Goal: Task Accomplishment & Management: Manage account settings

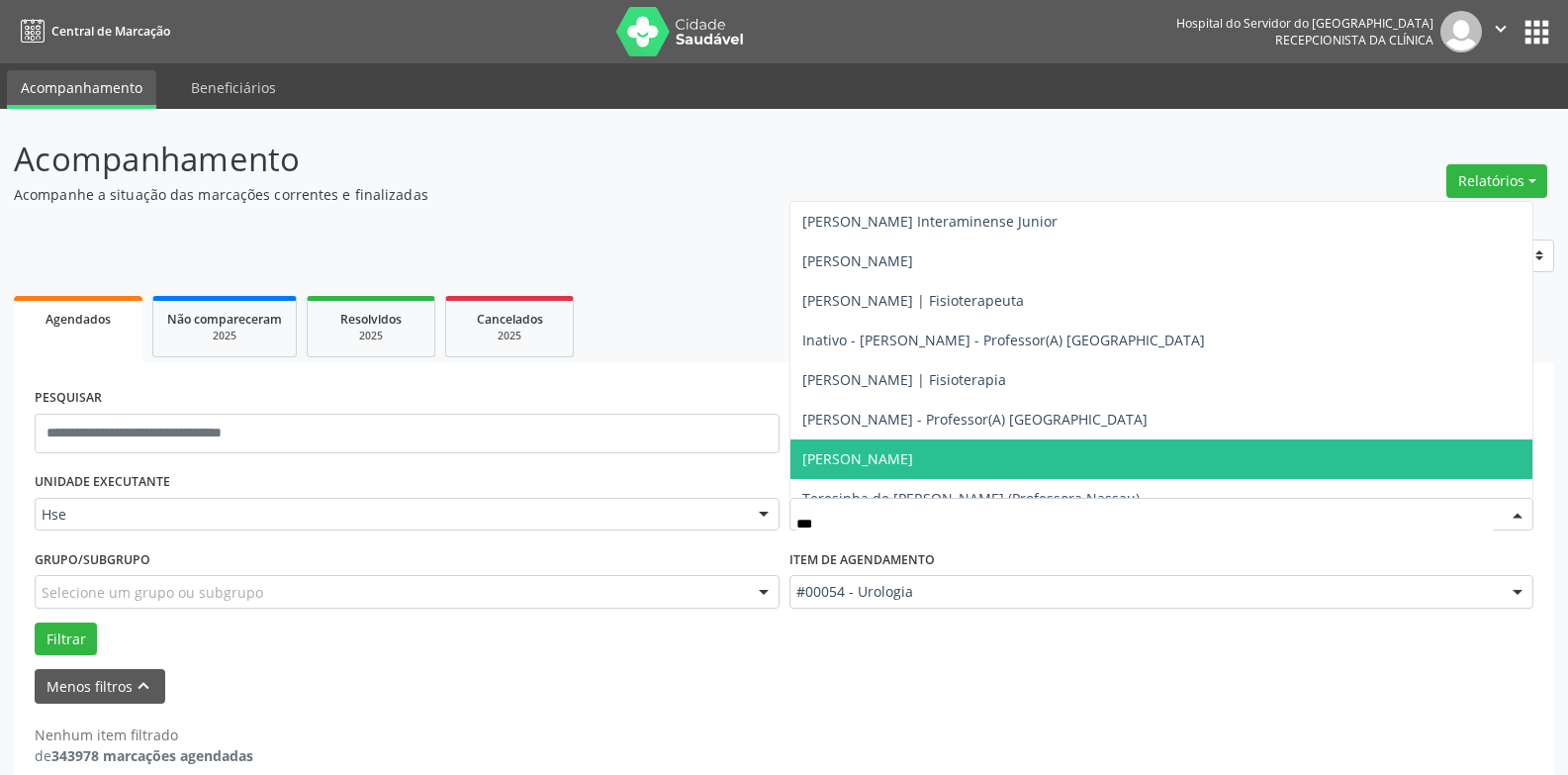
type input "****"
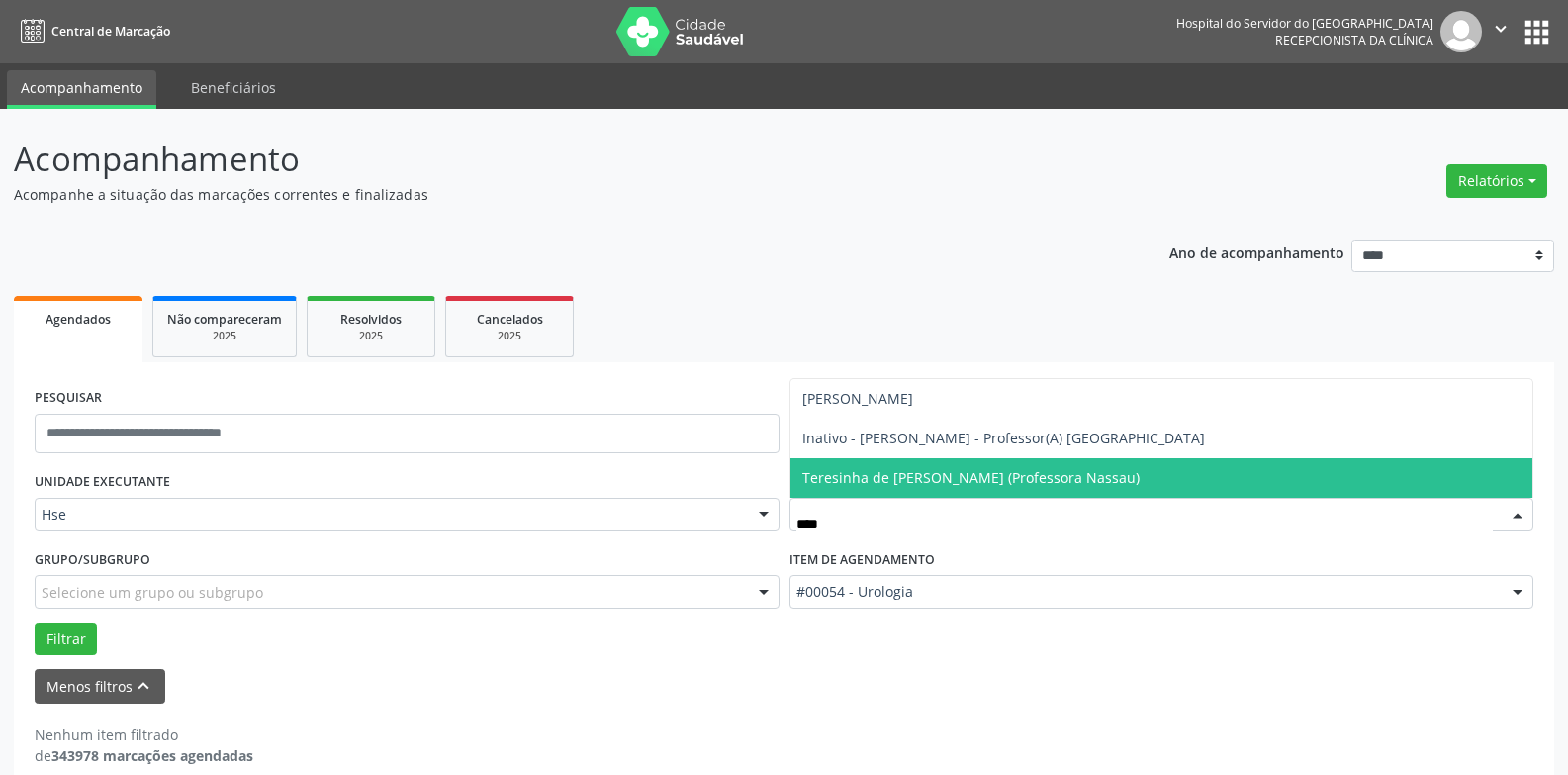
click at [964, 480] on span "Teresinha de [PERSON_NAME] (Professora Nassau)" at bounding box center [971, 477] width 338 height 19
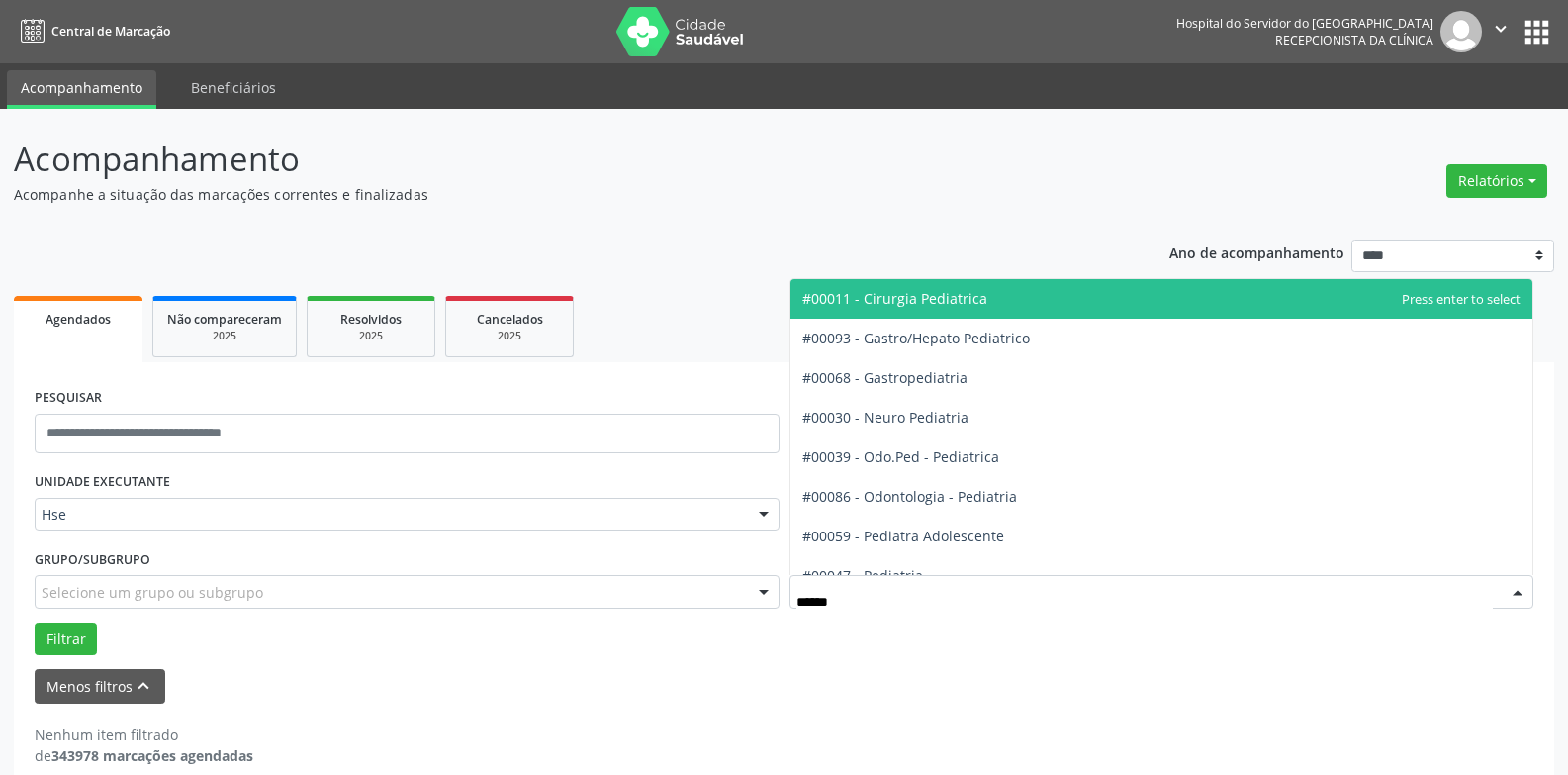
type input "*******"
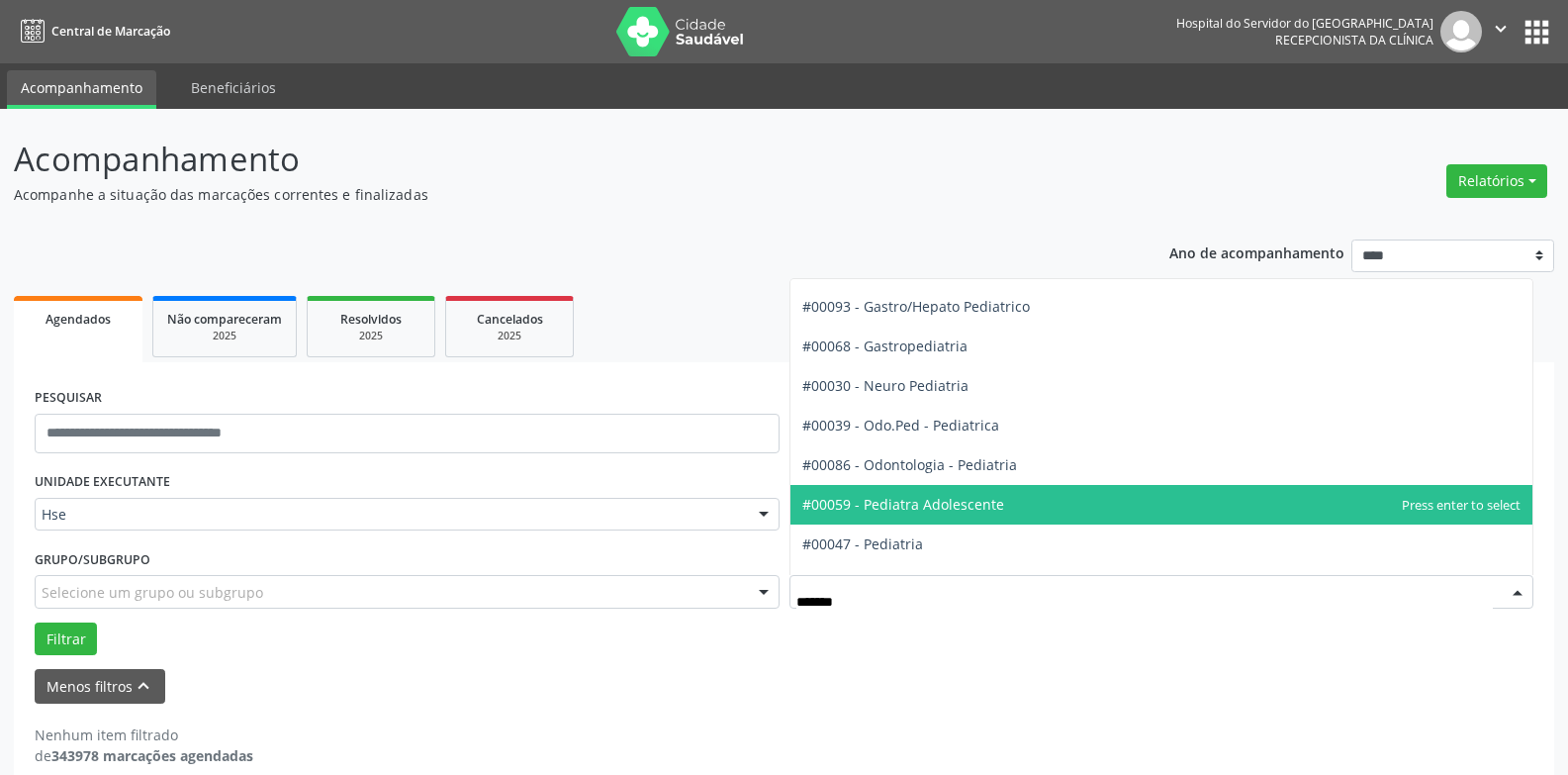
scroll to position [61, 0]
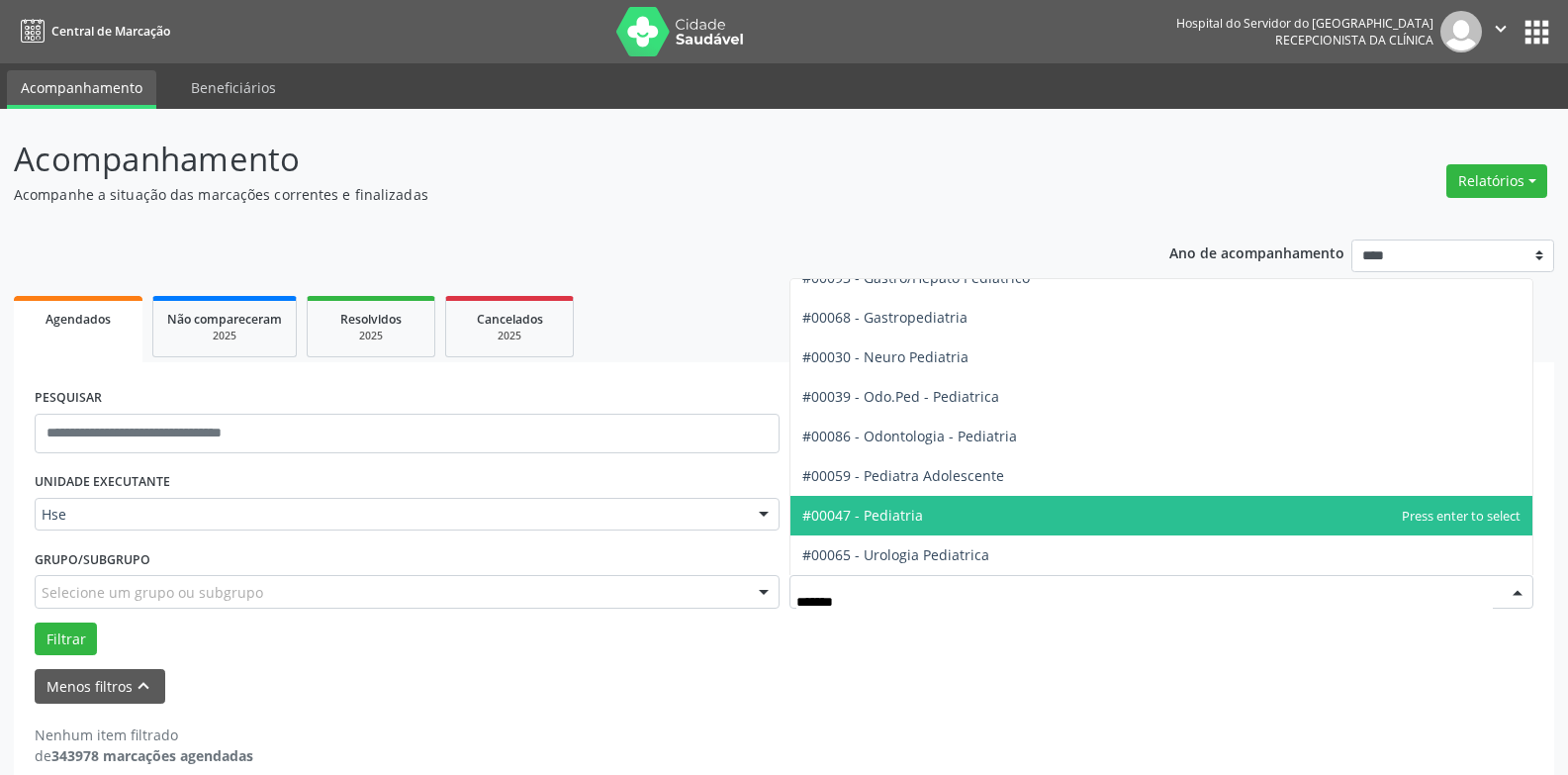
click at [916, 522] on span "#00047 - Pediatria" at bounding box center [863, 515] width 121 height 19
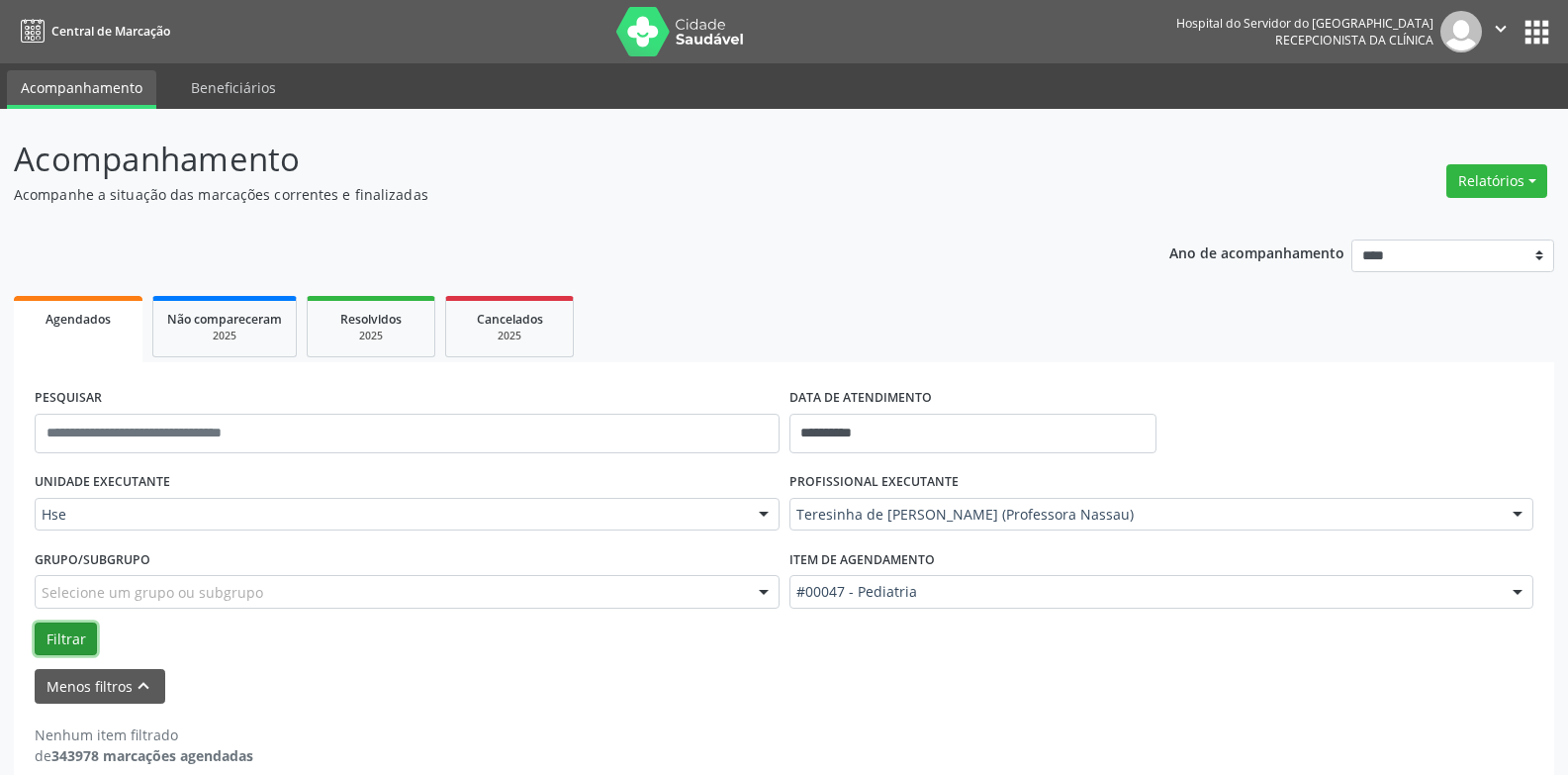
click at [63, 643] on button "Filtrar" at bounding box center [66, 640] width 63 height 34
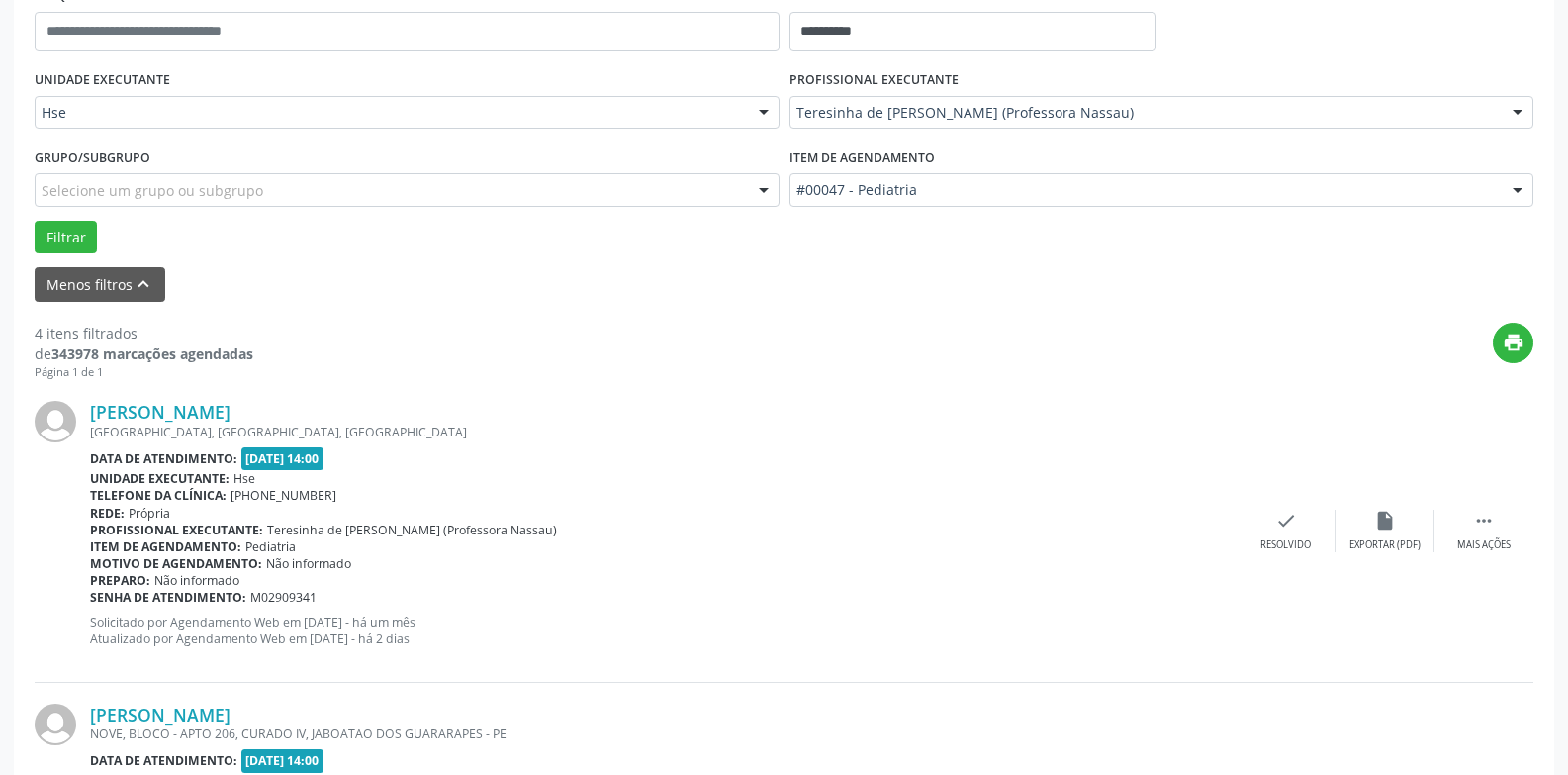
scroll to position [495, 0]
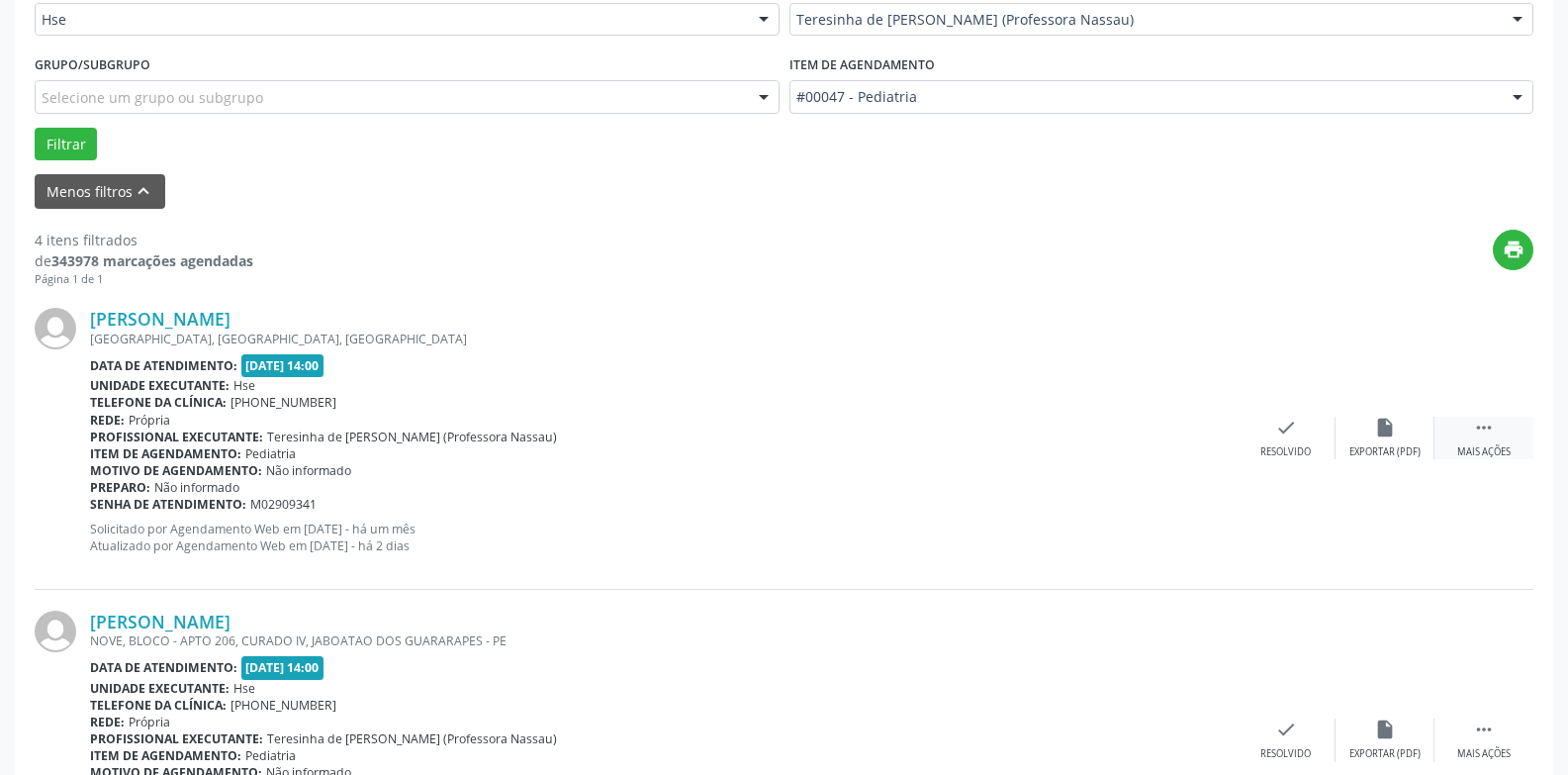
click at [1477, 437] on icon "" at bounding box center [1484, 427] width 22 height 22
click at [1376, 448] on div "Não compareceu" at bounding box center [1384, 452] width 84 height 14
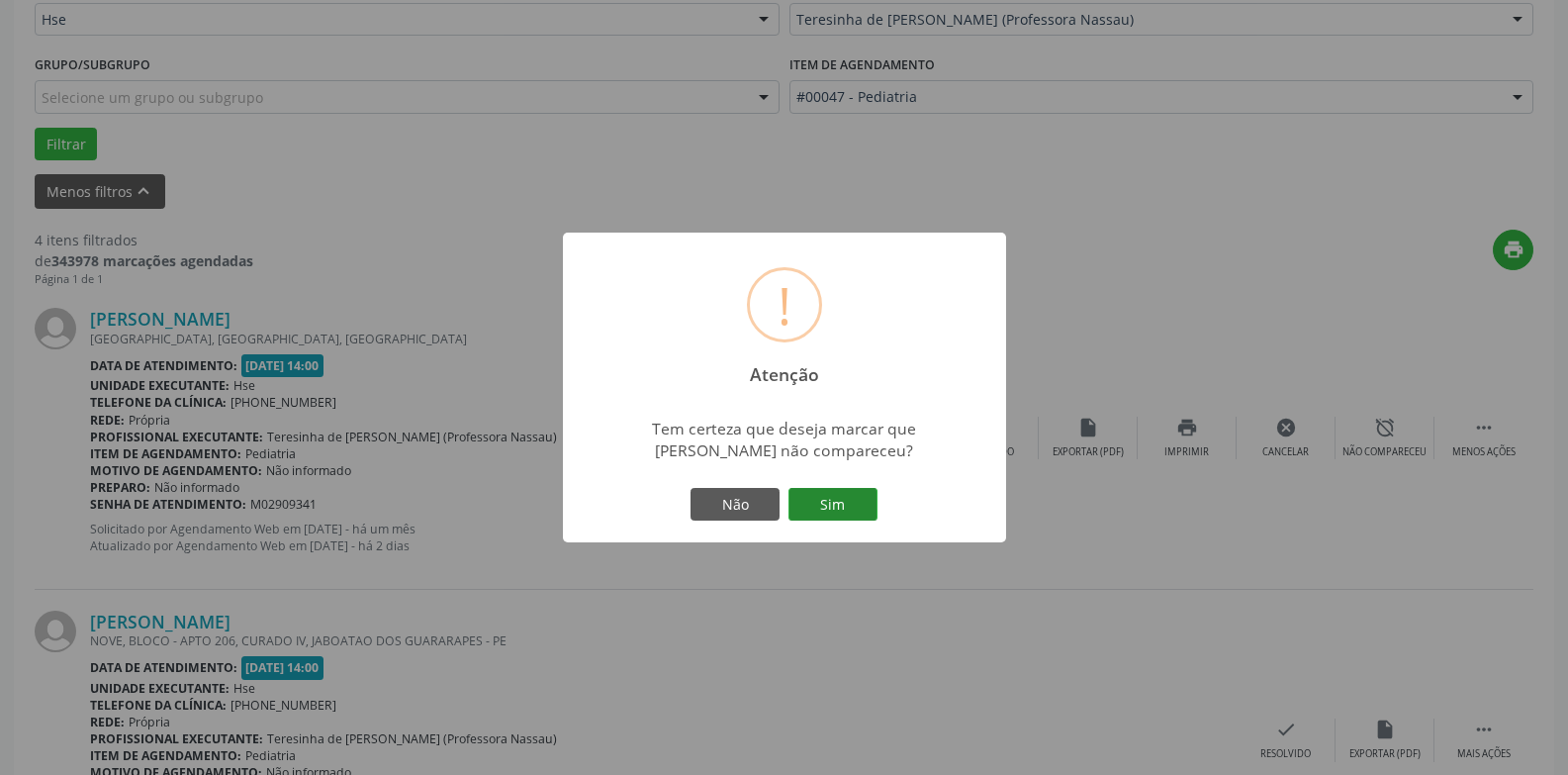
click at [846, 497] on button "Sim" at bounding box center [833, 505] width 89 height 34
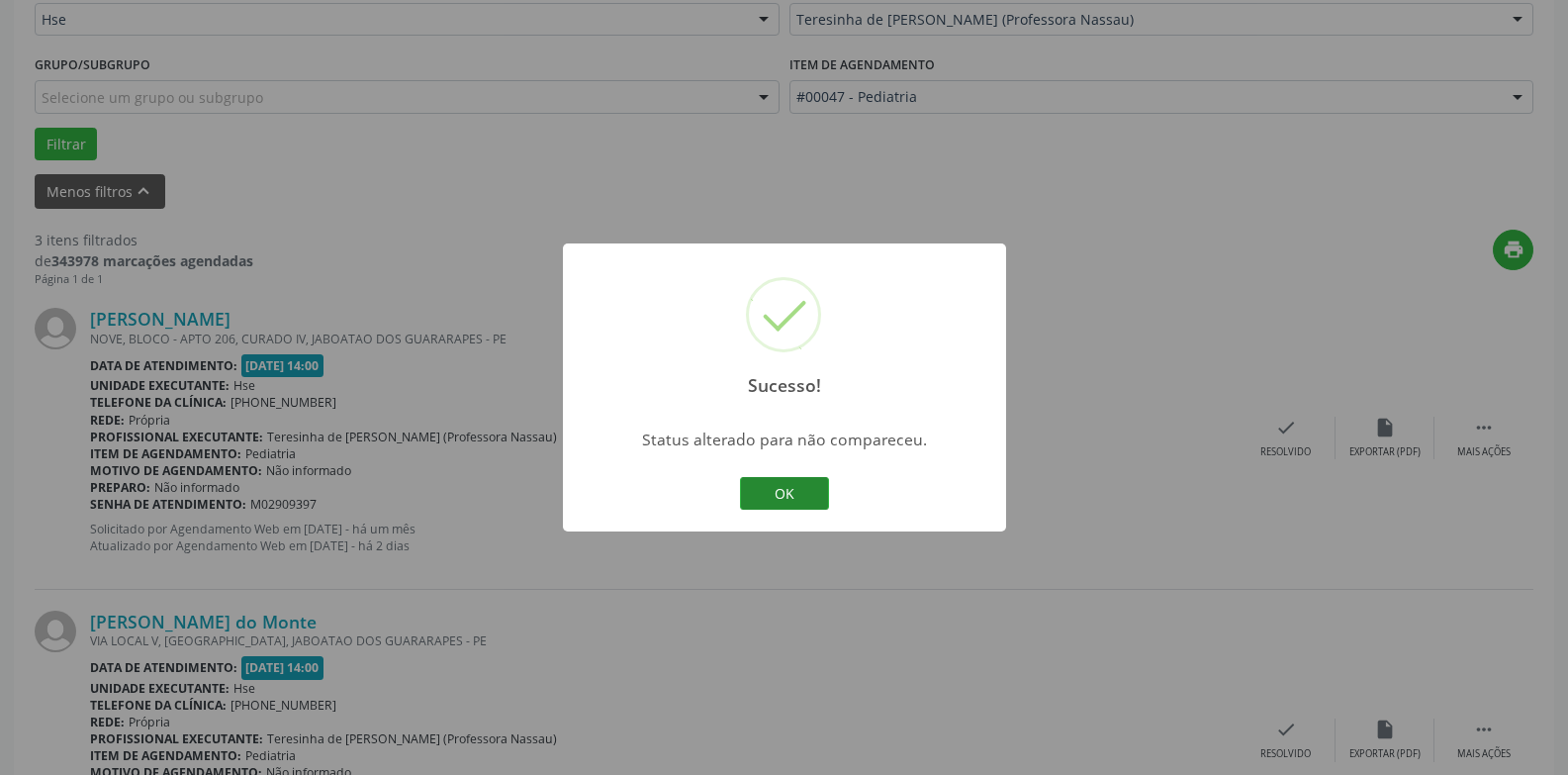
click at [775, 504] on button "OK" at bounding box center [784, 494] width 89 height 34
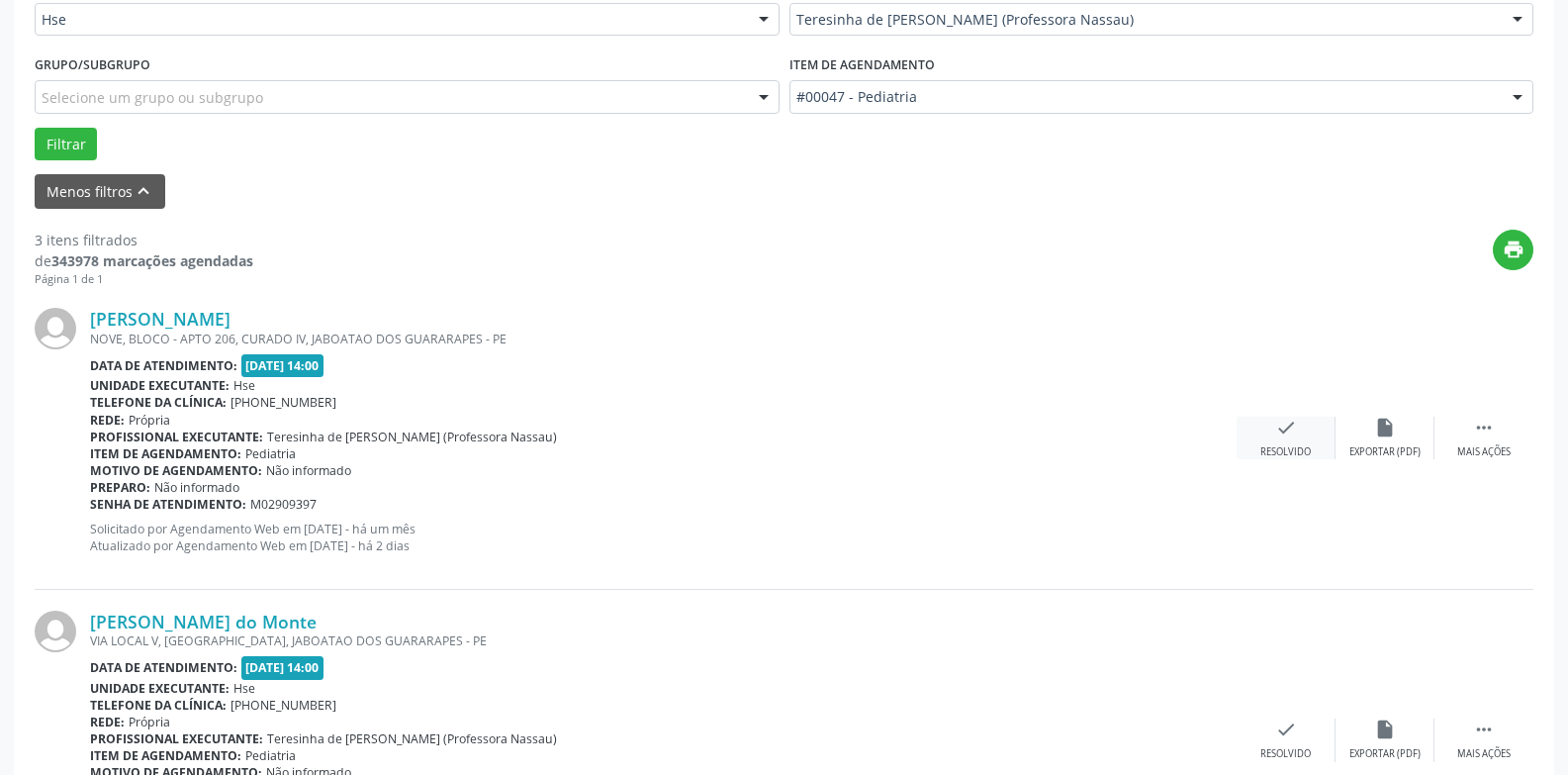
click at [1295, 444] on div "check Resolvido" at bounding box center [1286, 437] width 99 height 43
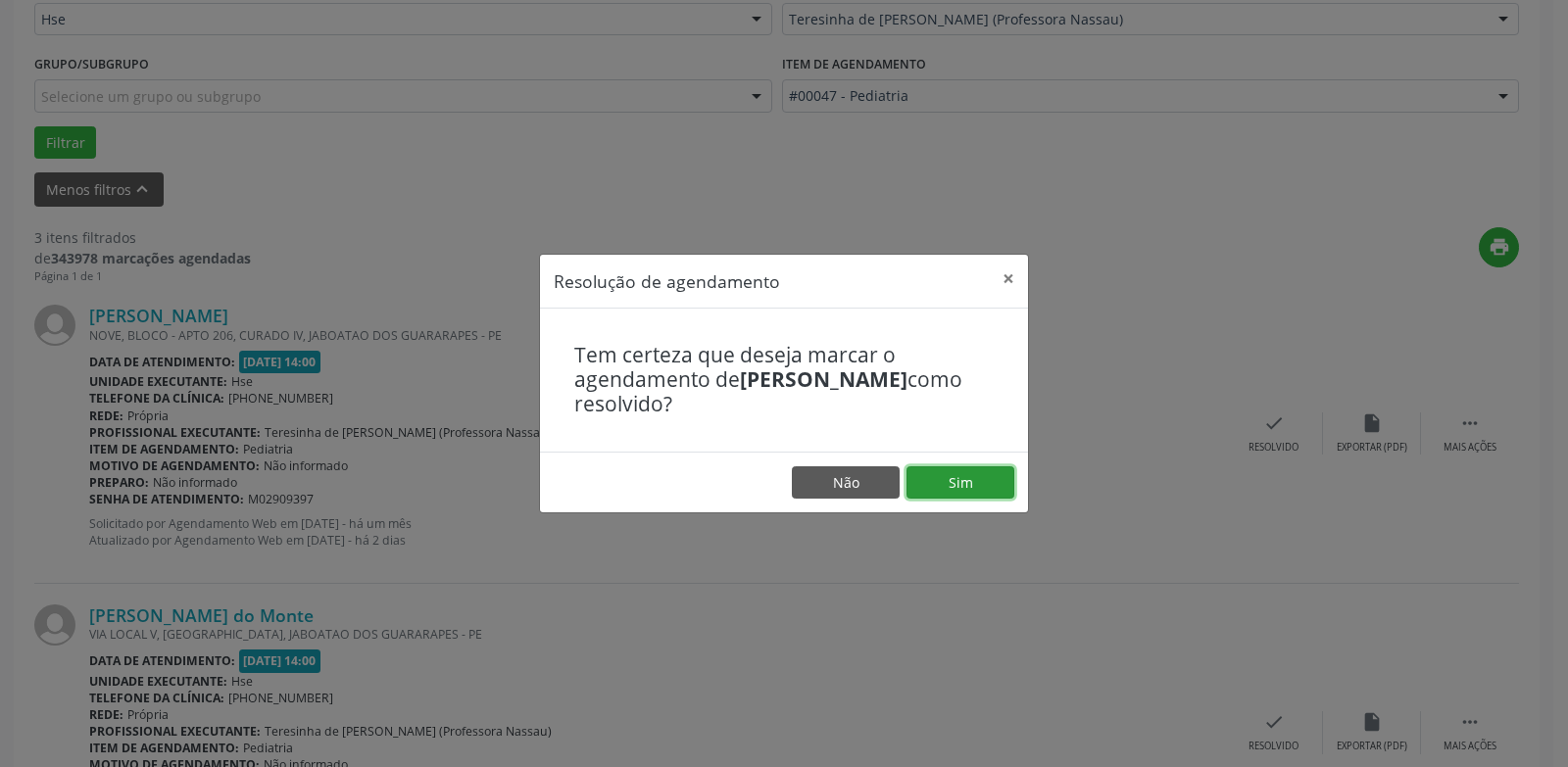
click at [982, 493] on button "Sim" at bounding box center [960, 483] width 108 height 33
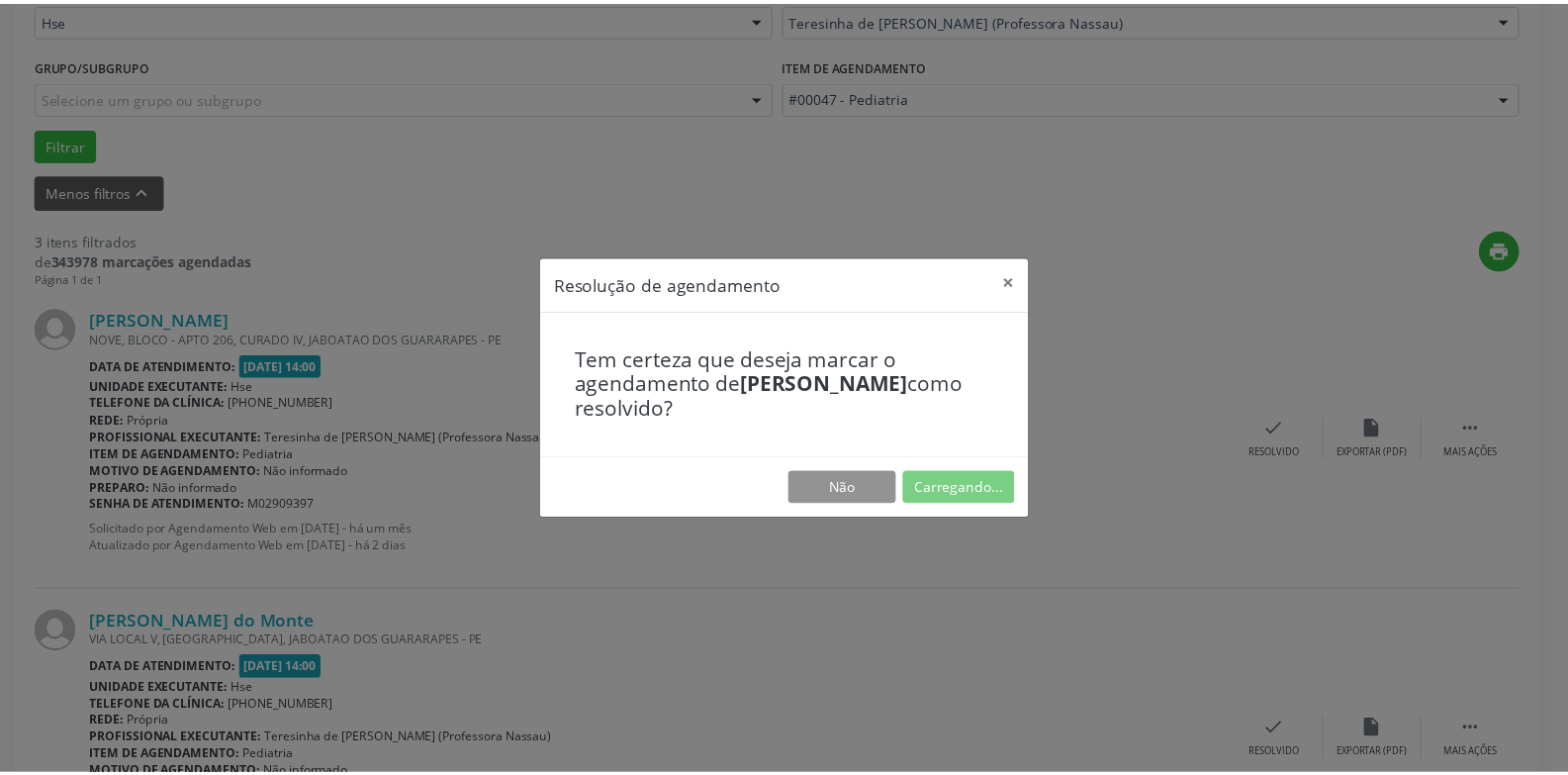
scroll to position [69, 0]
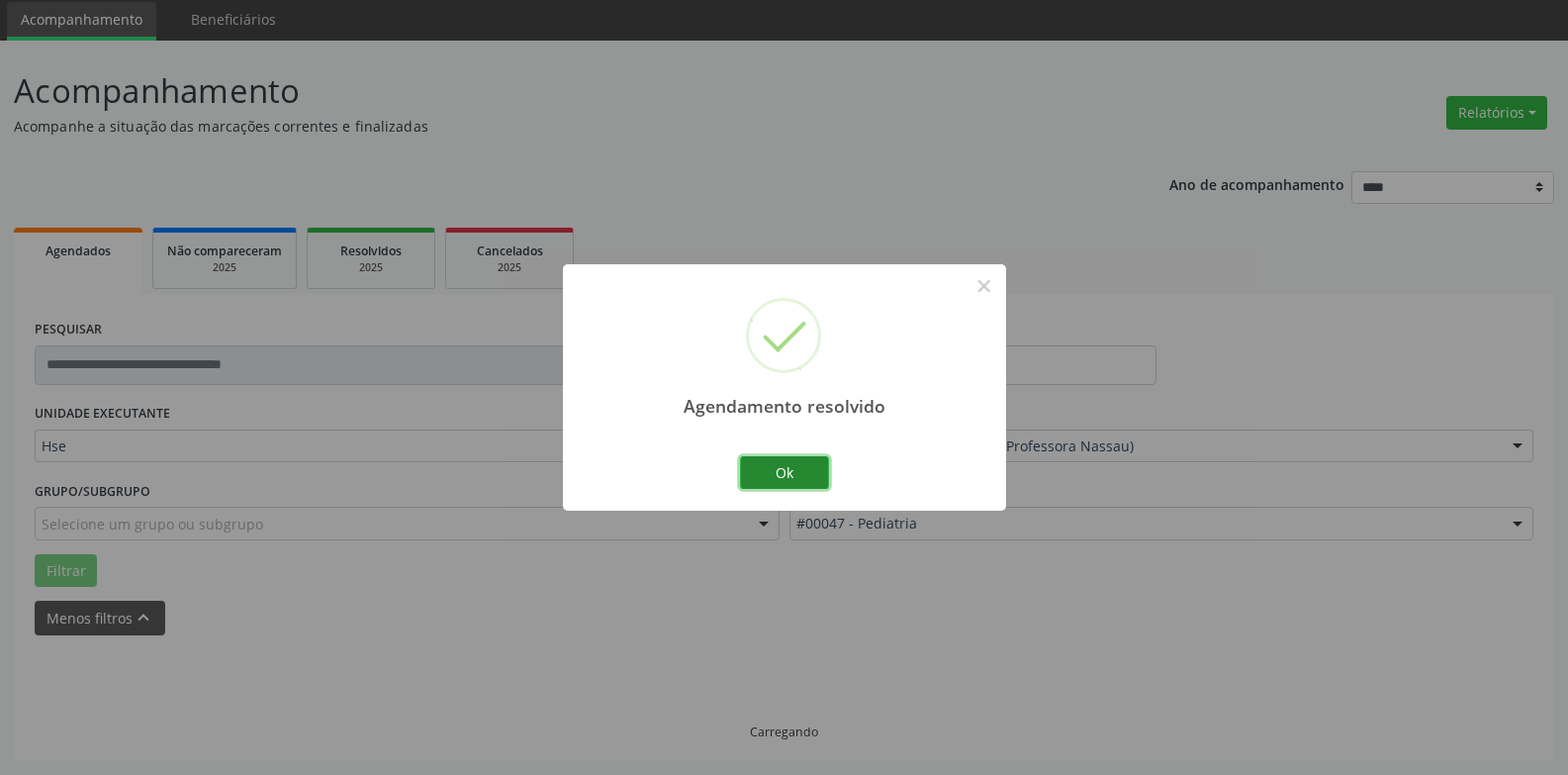
click at [804, 481] on button "Ok" at bounding box center [784, 473] width 89 height 34
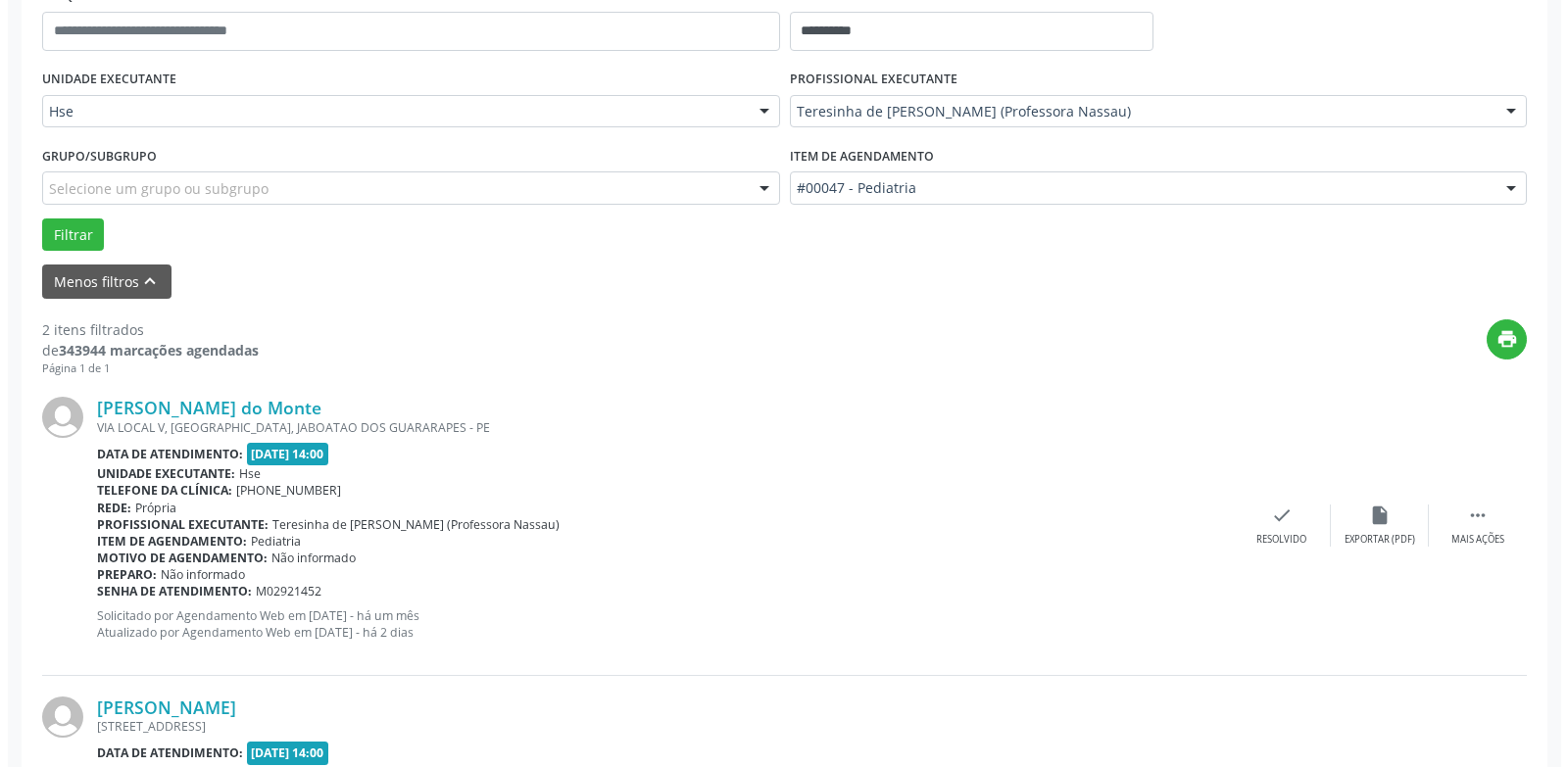
scroll to position [459, 0]
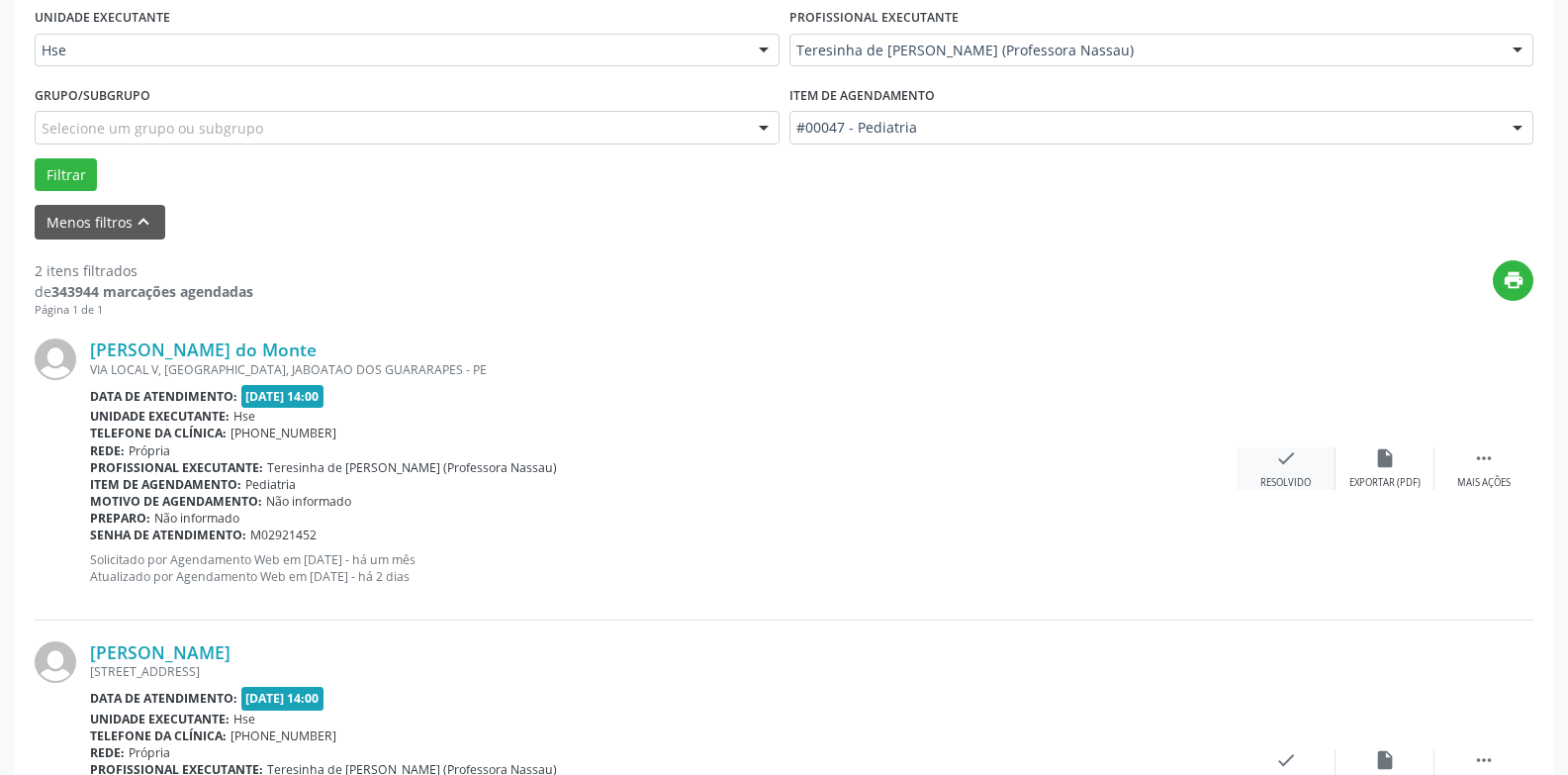
click at [1301, 464] on div "check Resolvido" at bounding box center [1286, 468] width 99 height 43
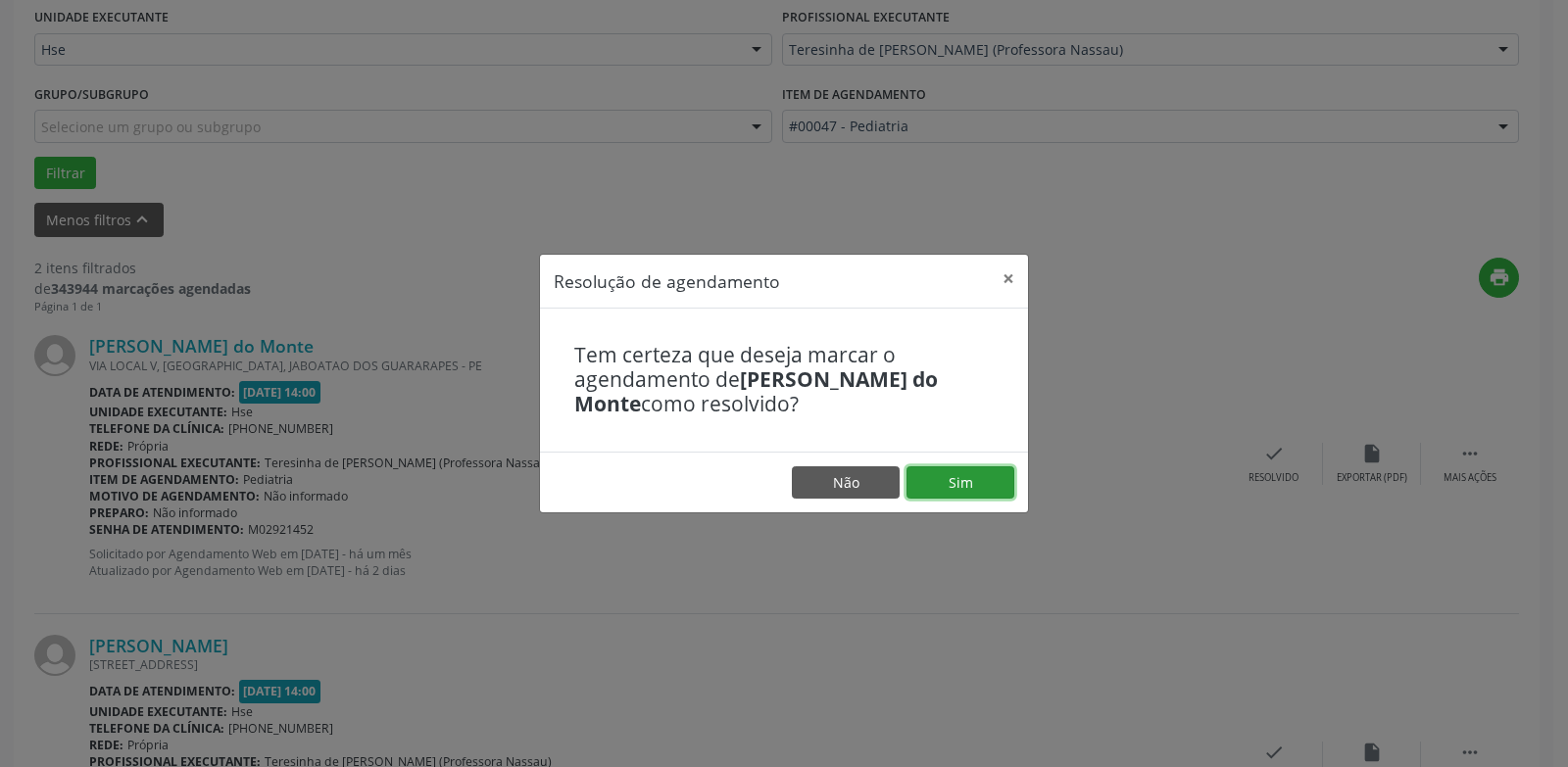
click at [988, 476] on button "Sim" at bounding box center [960, 483] width 108 height 33
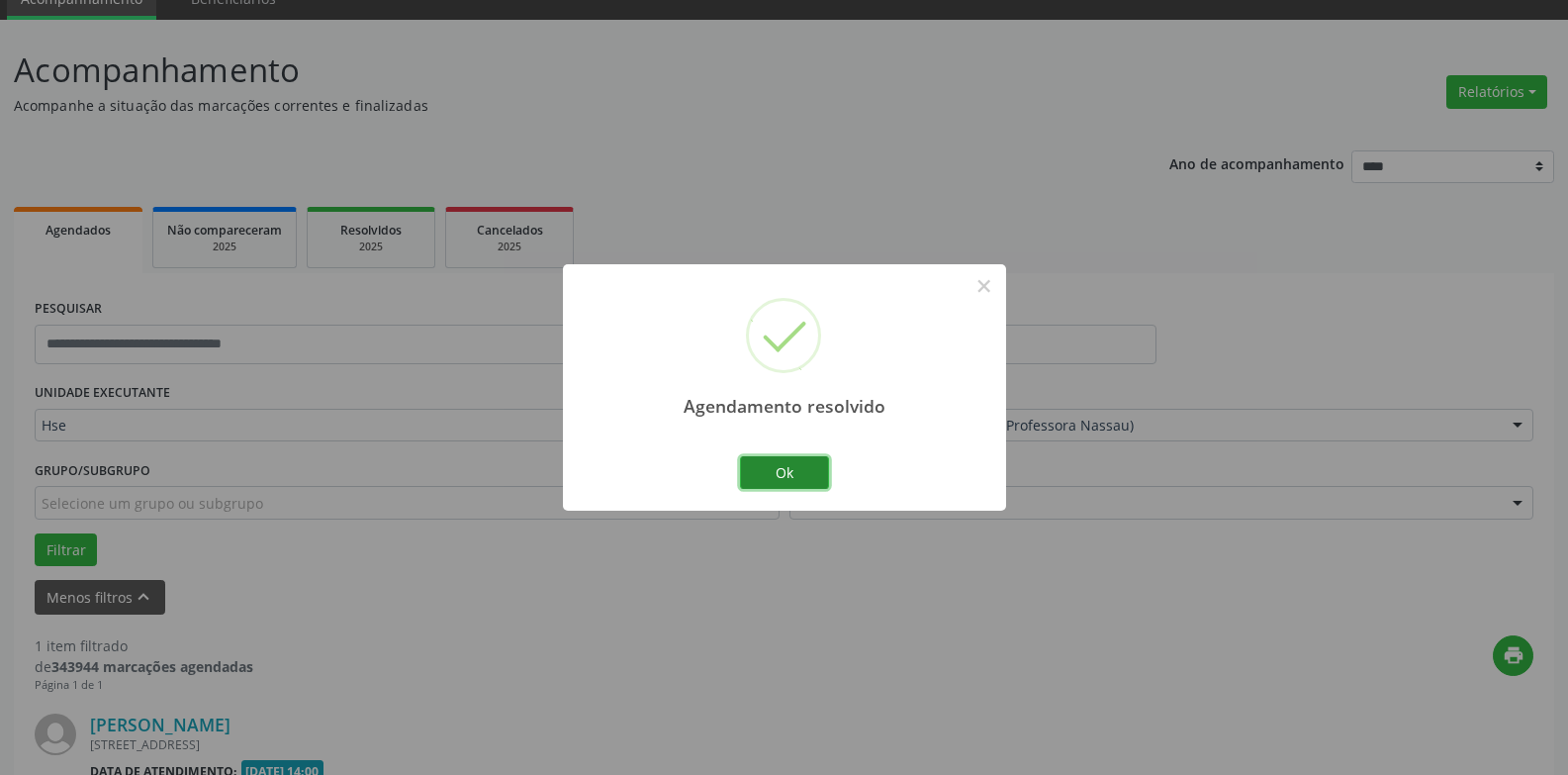
scroll to position [344, 0]
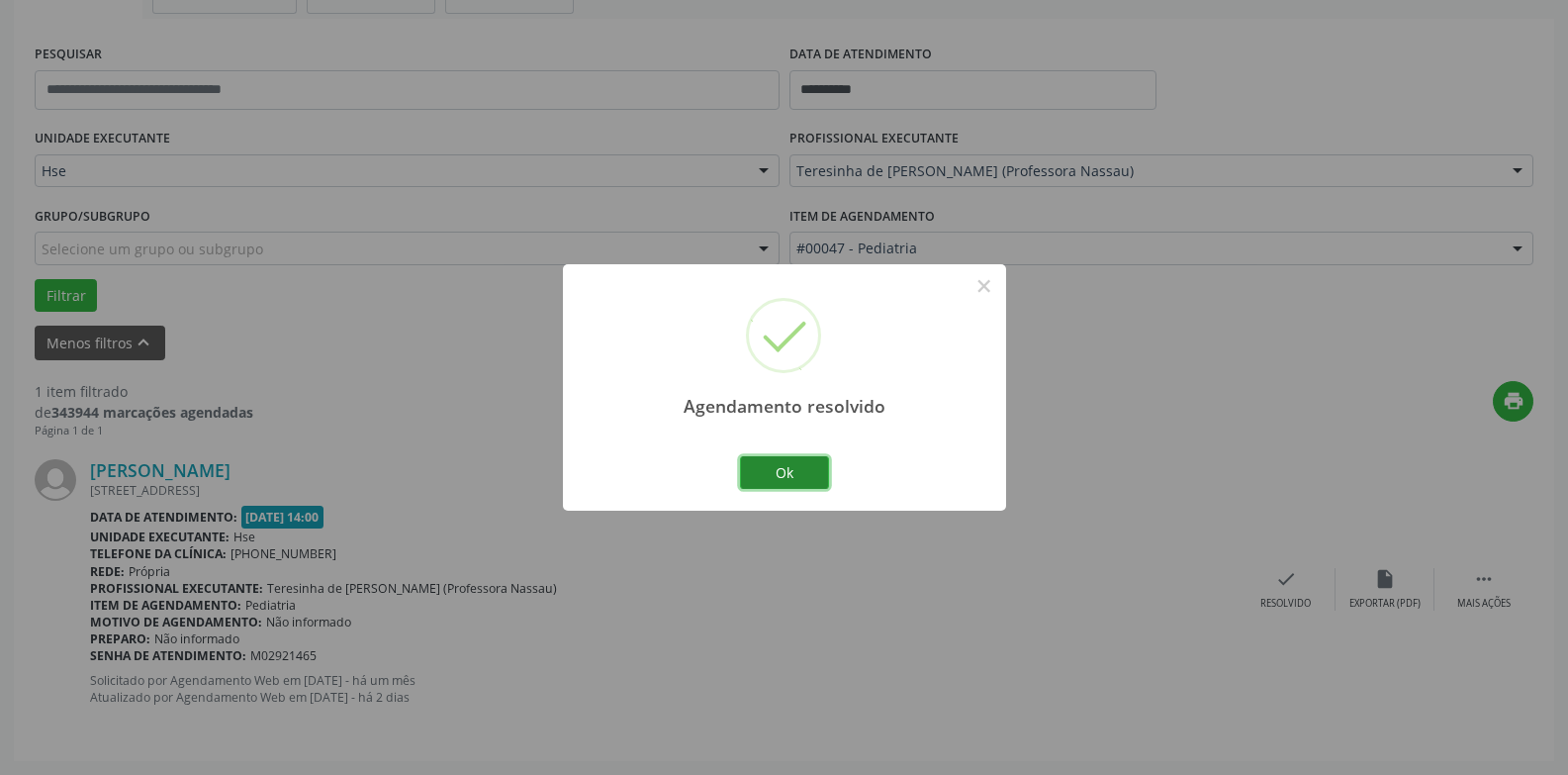
click at [777, 472] on button "Ok" at bounding box center [784, 473] width 89 height 34
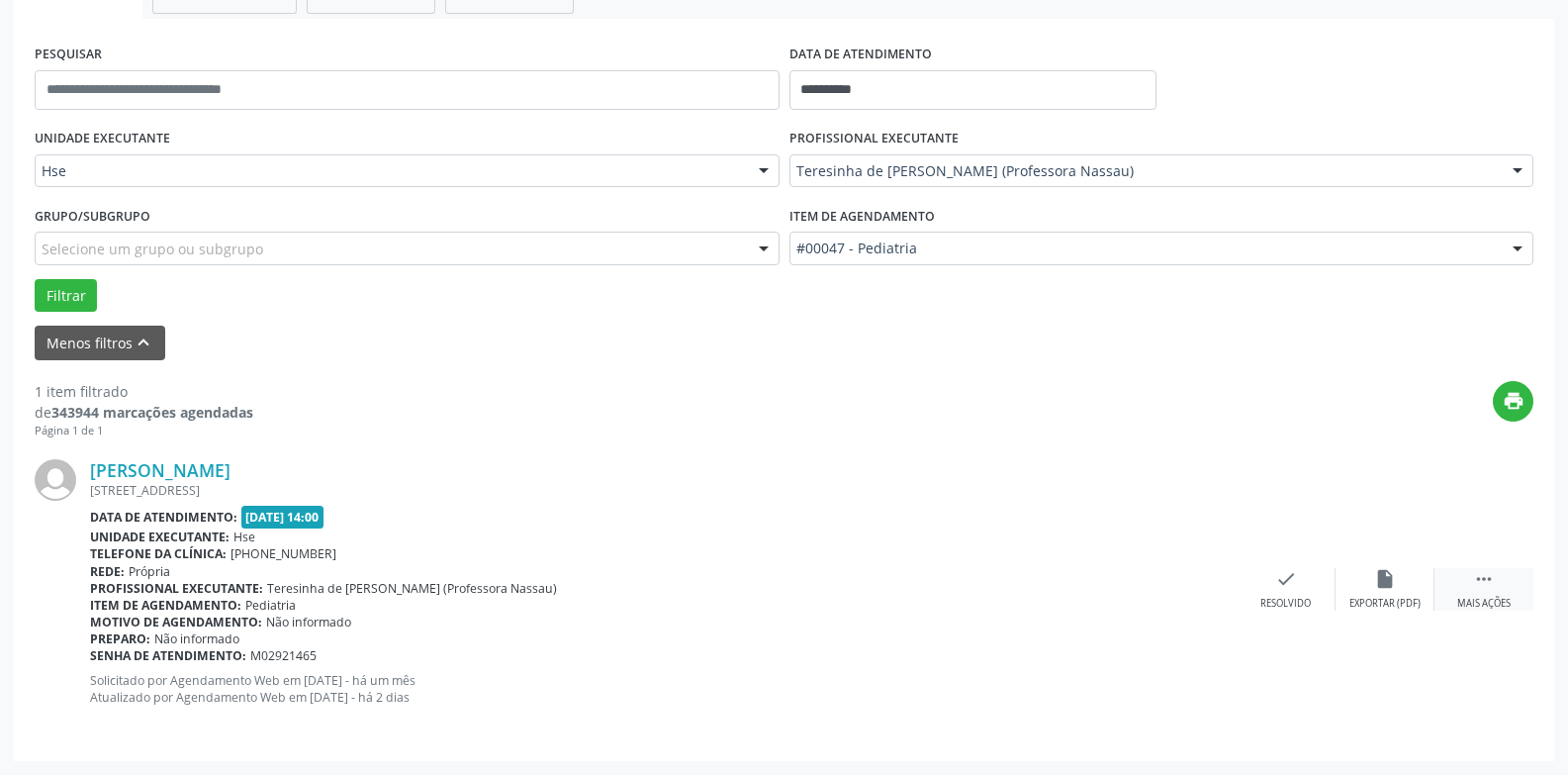
click at [1476, 581] on icon "" at bounding box center [1484, 579] width 22 height 22
click at [1381, 579] on icon "alarm_off" at bounding box center [1385, 579] width 22 height 22
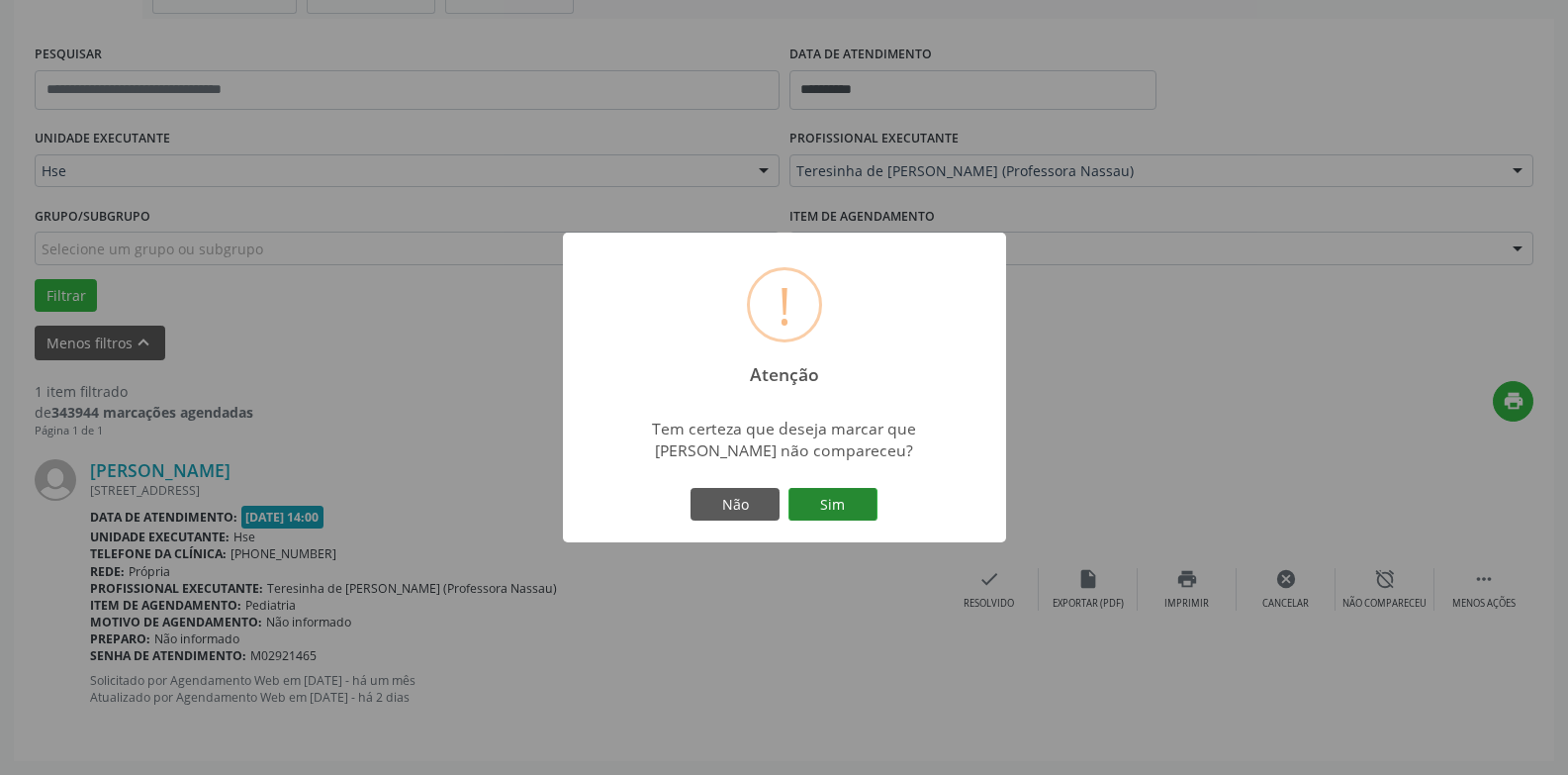
click at [828, 522] on button "Sim" at bounding box center [833, 505] width 89 height 34
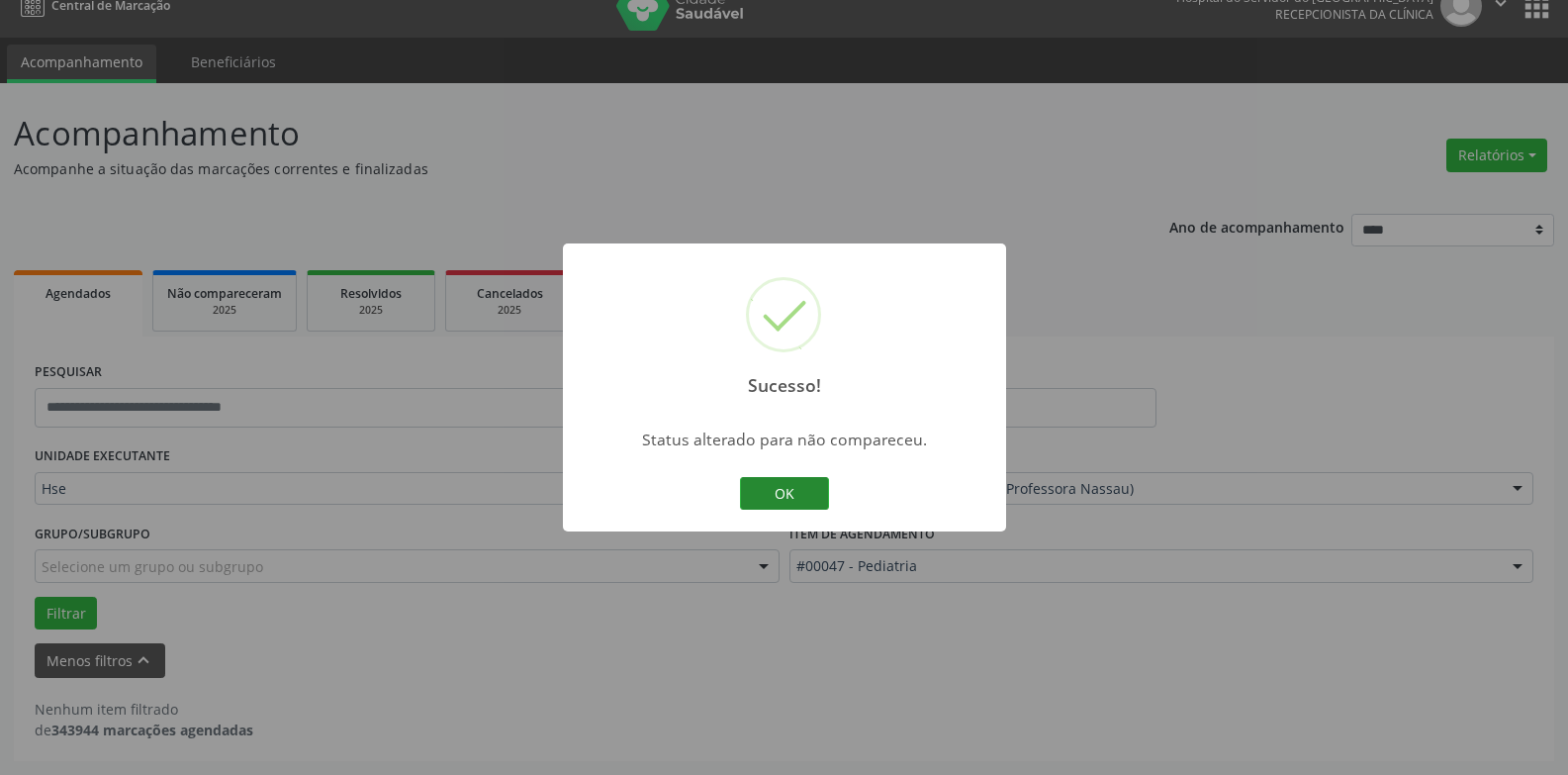
scroll to position [26, 0]
click at [799, 490] on button "OK" at bounding box center [784, 494] width 89 height 34
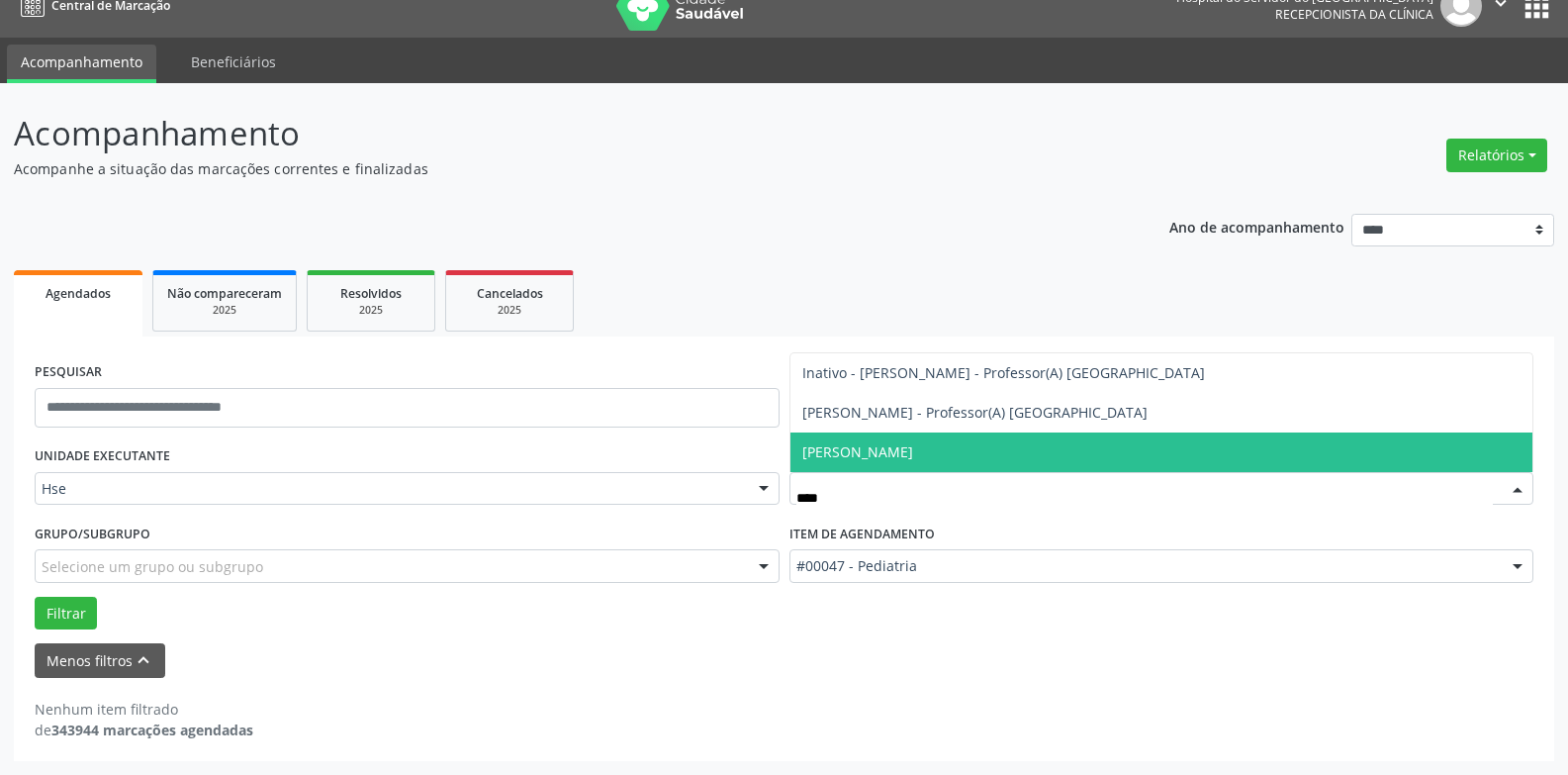
type input "*****"
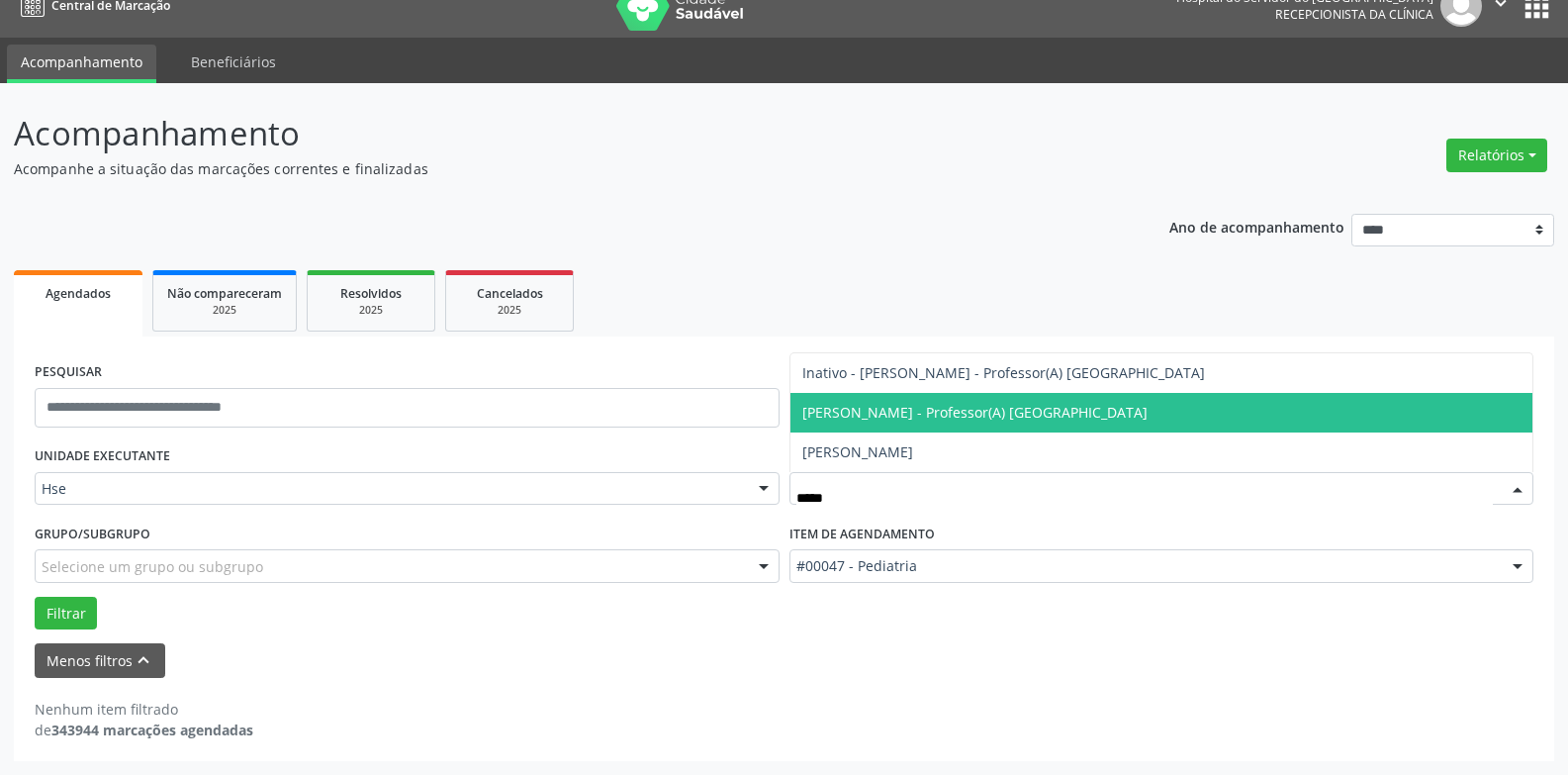
click at [932, 419] on span "[PERSON_NAME] - Professor(A) [GEOGRAPHIC_DATA]" at bounding box center [975, 411] width 346 height 19
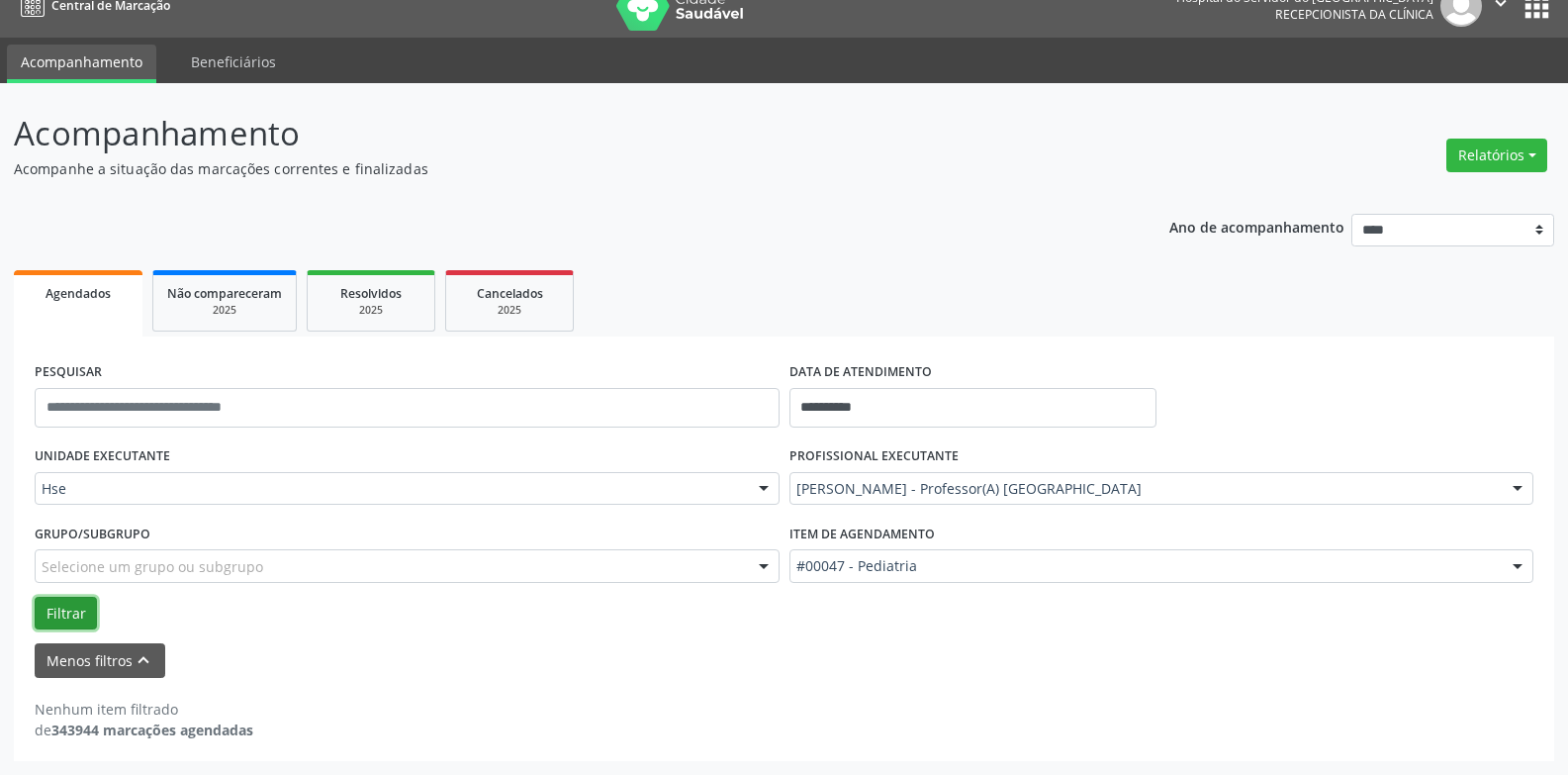
click at [58, 611] on button "Filtrar" at bounding box center [66, 614] width 63 height 34
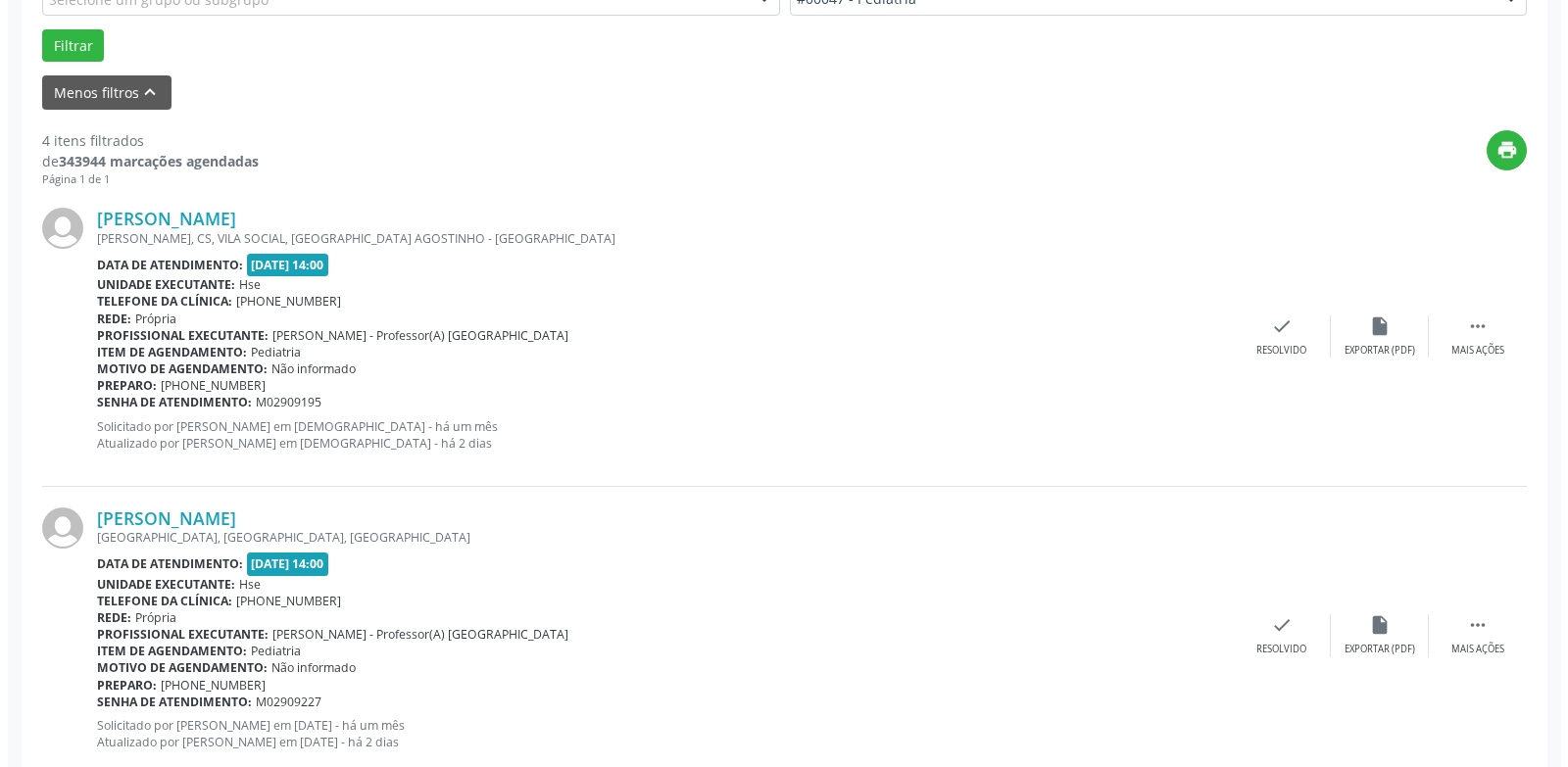
scroll to position [453, 0]
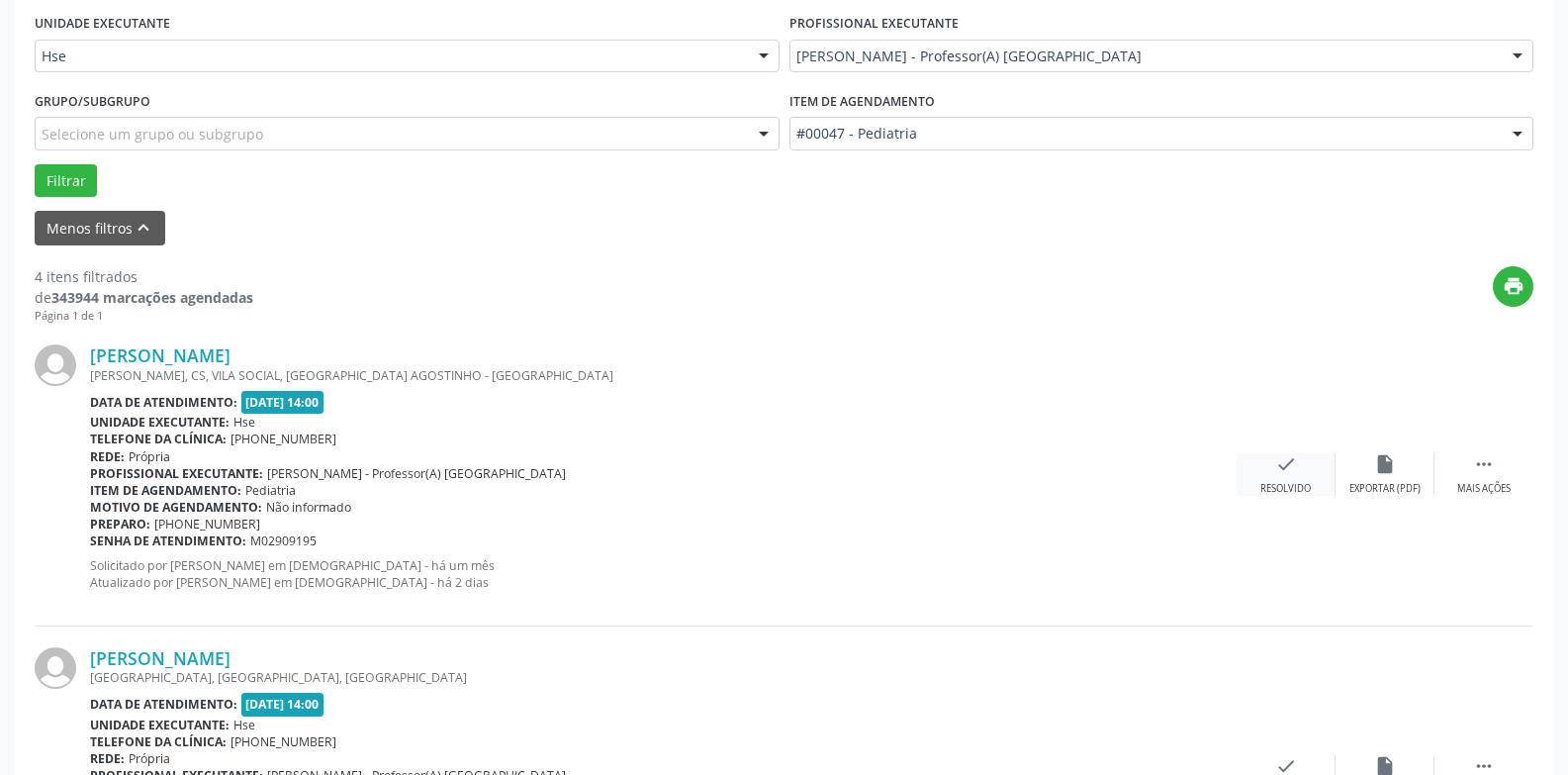
click at [1294, 468] on icon "check" at bounding box center [1286, 464] width 22 height 22
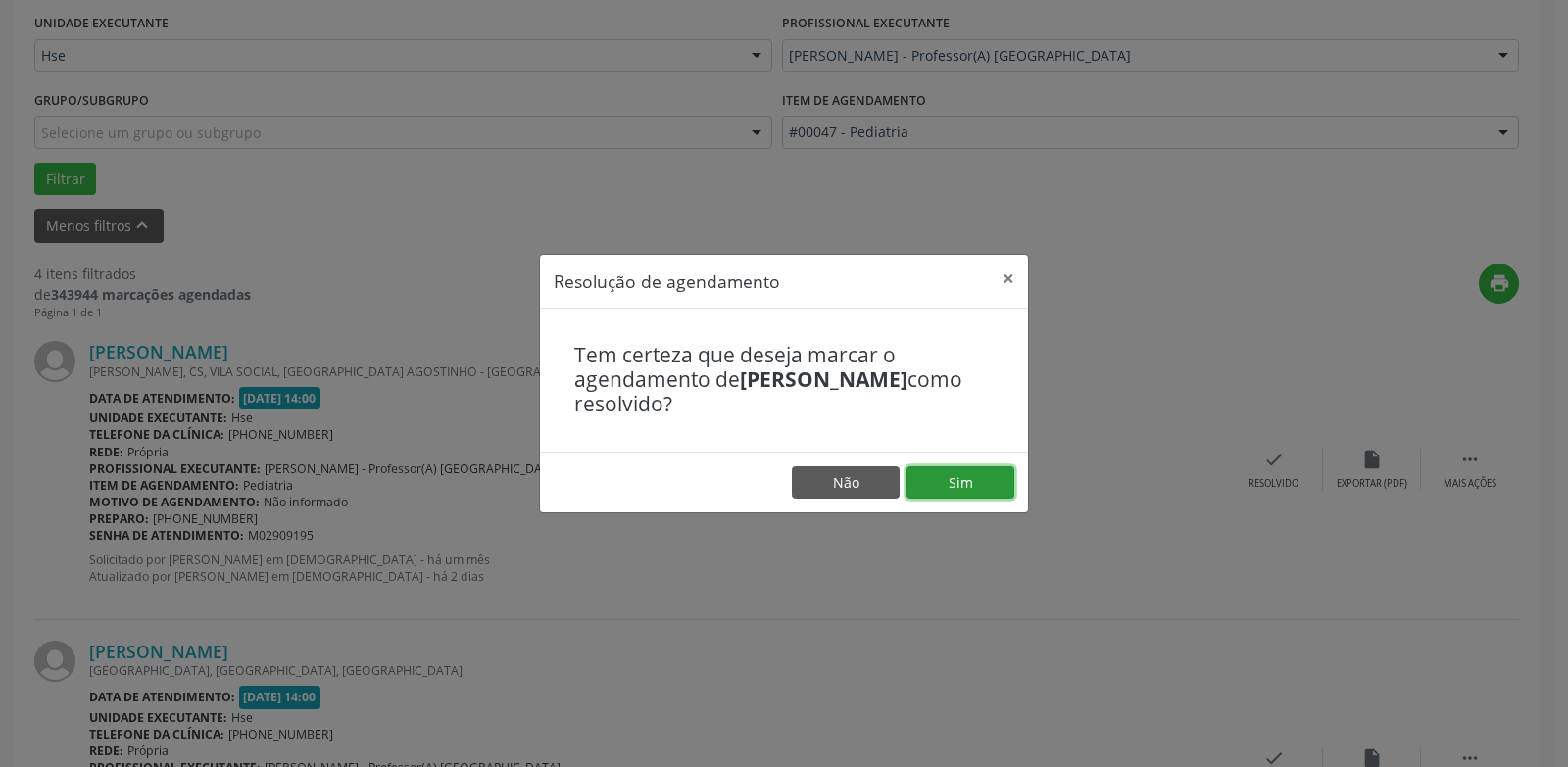
click at [994, 491] on button "Sim" at bounding box center [960, 483] width 108 height 33
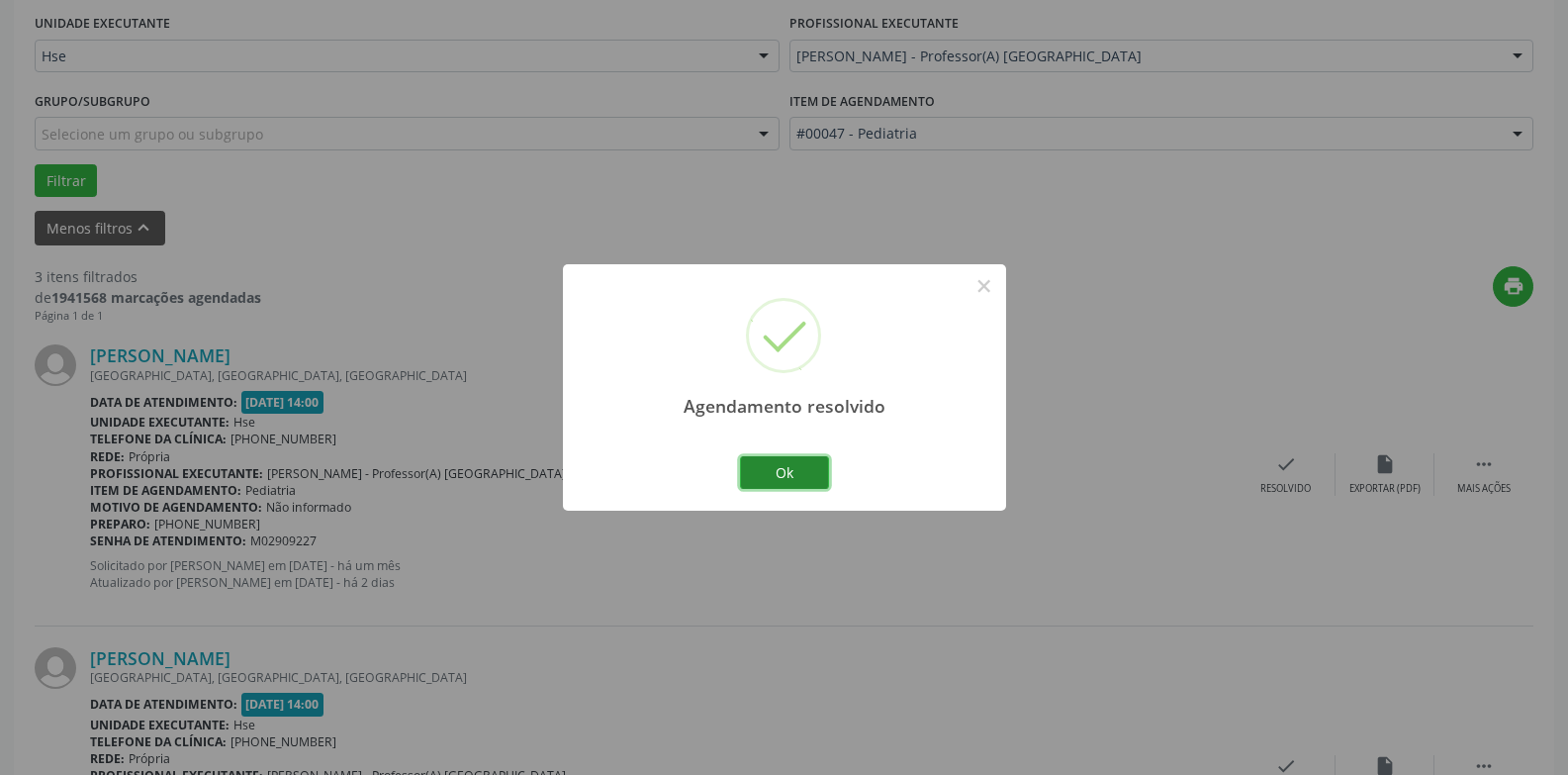
click at [789, 482] on button "Ok" at bounding box center [784, 473] width 89 height 34
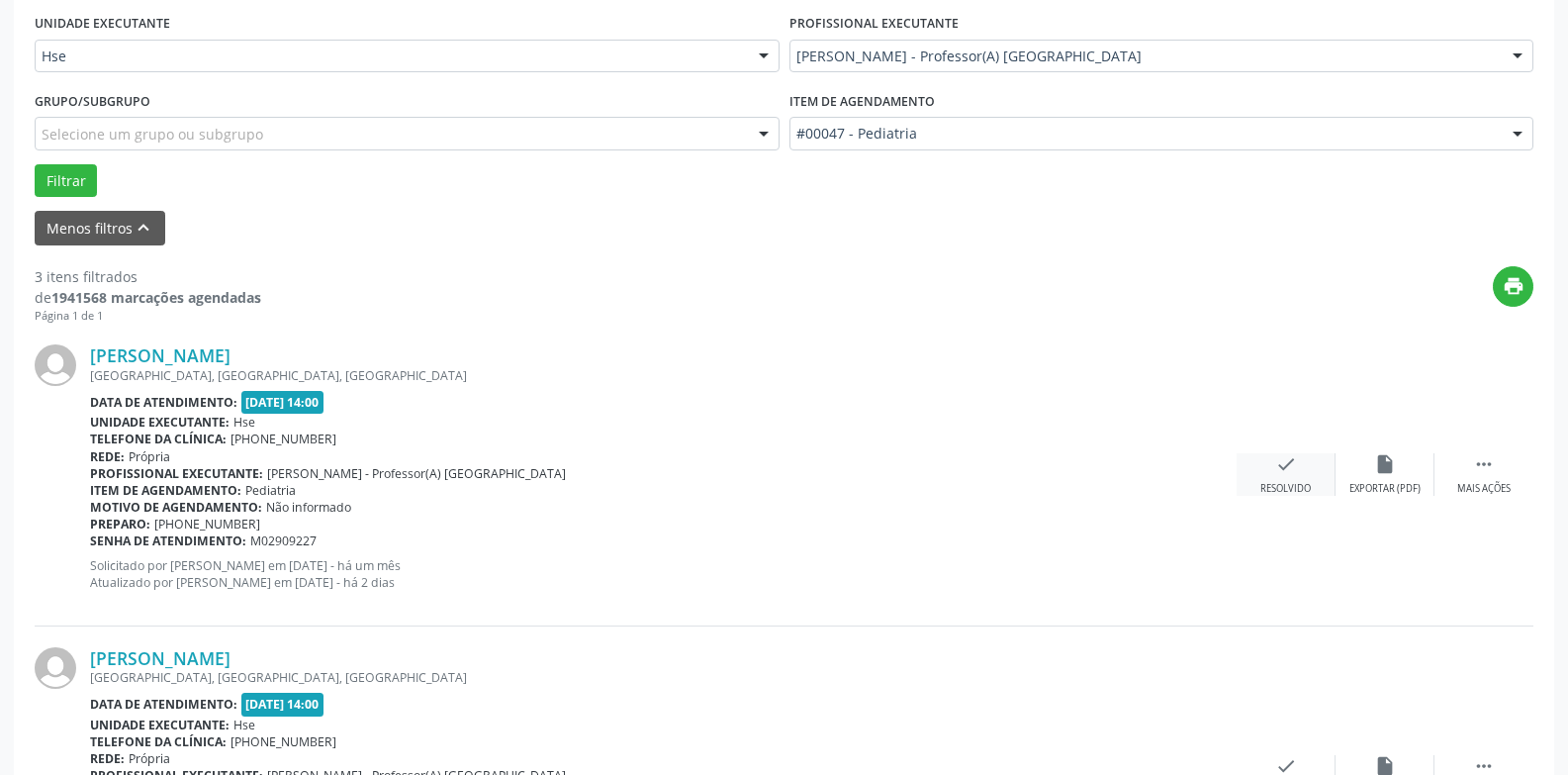
click at [1295, 485] on div "Resolvido" at bounding box center [1285, 489] width 51 height 14
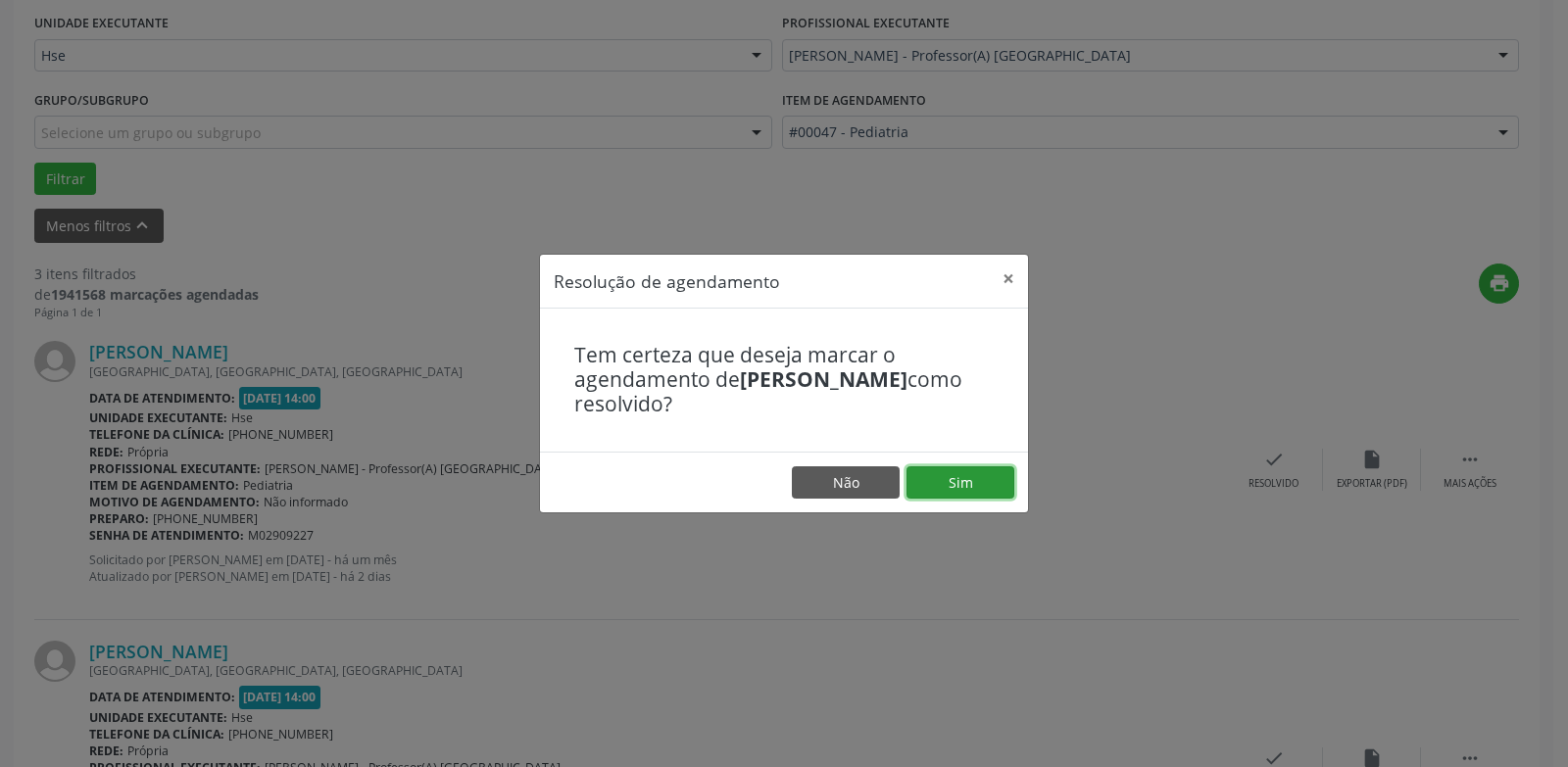
click at [979, 488] on button "Sim" at bounding box center [960, 483] width 108 height 33
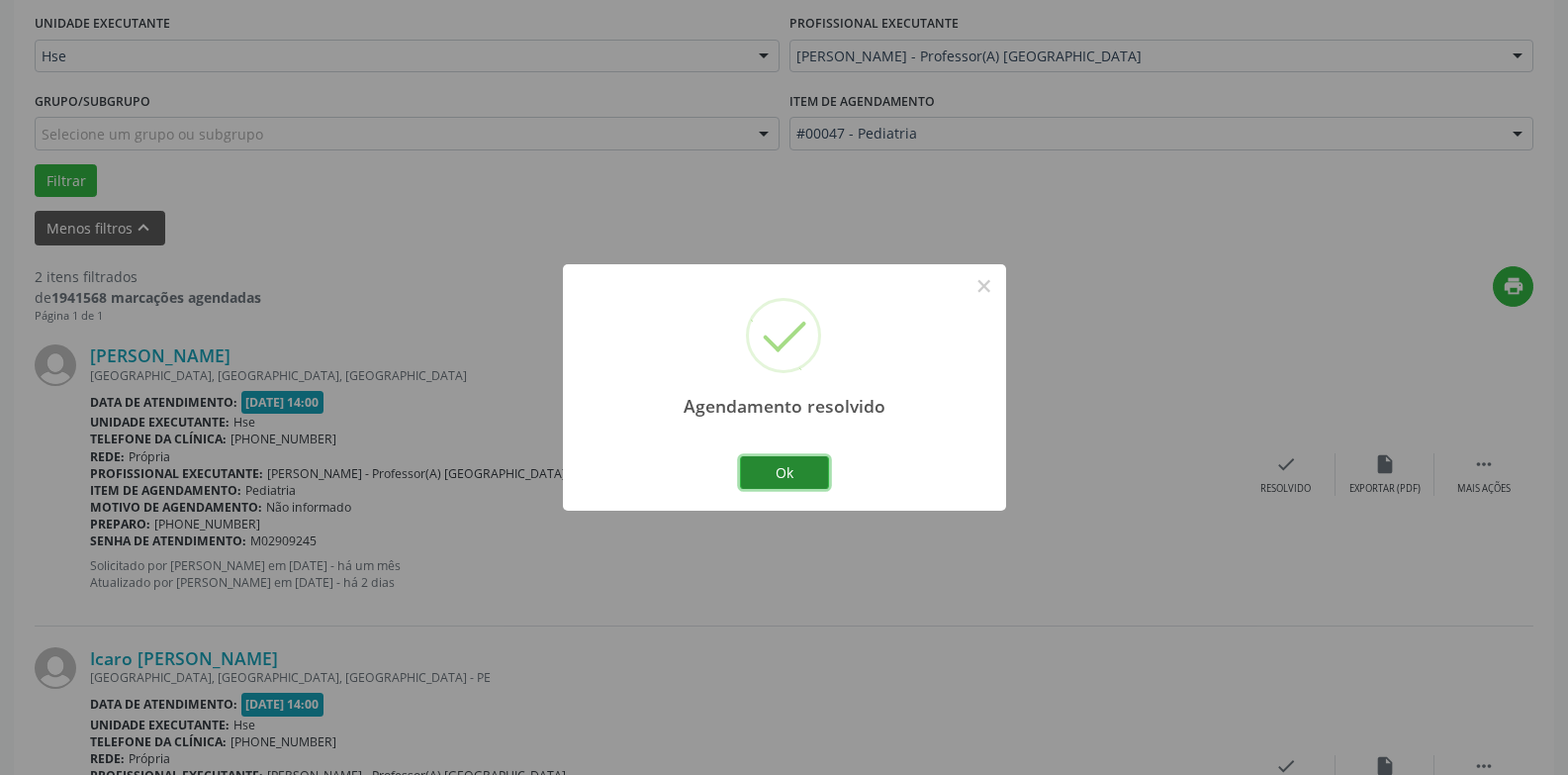
click at [792, 465] on button "Ok" at bounding box center [784, 473] width 89 height 34
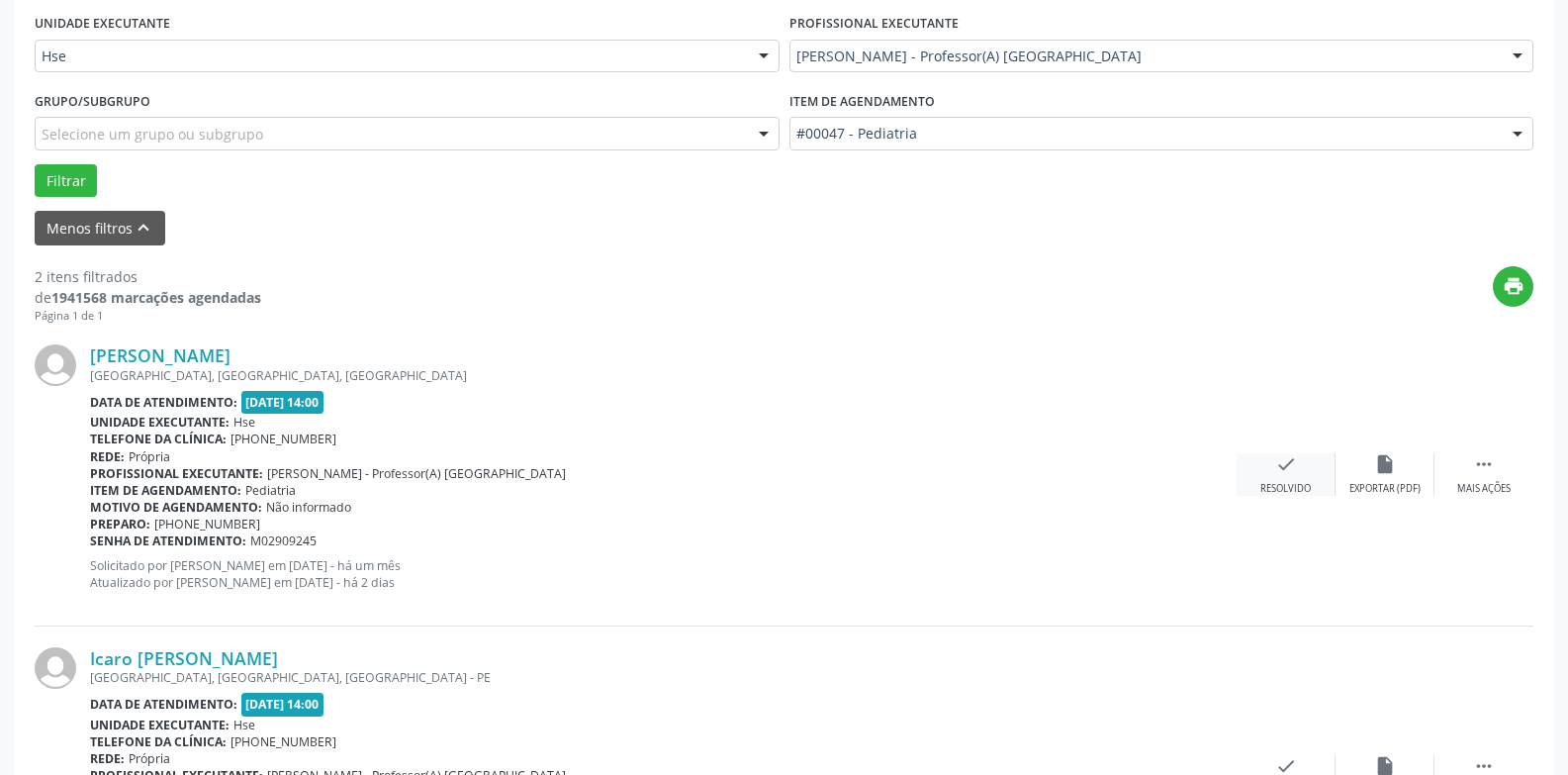
click at [1288, 481] on div "check Resolvido" at bounding box center [1286, 474] width 99 height 43
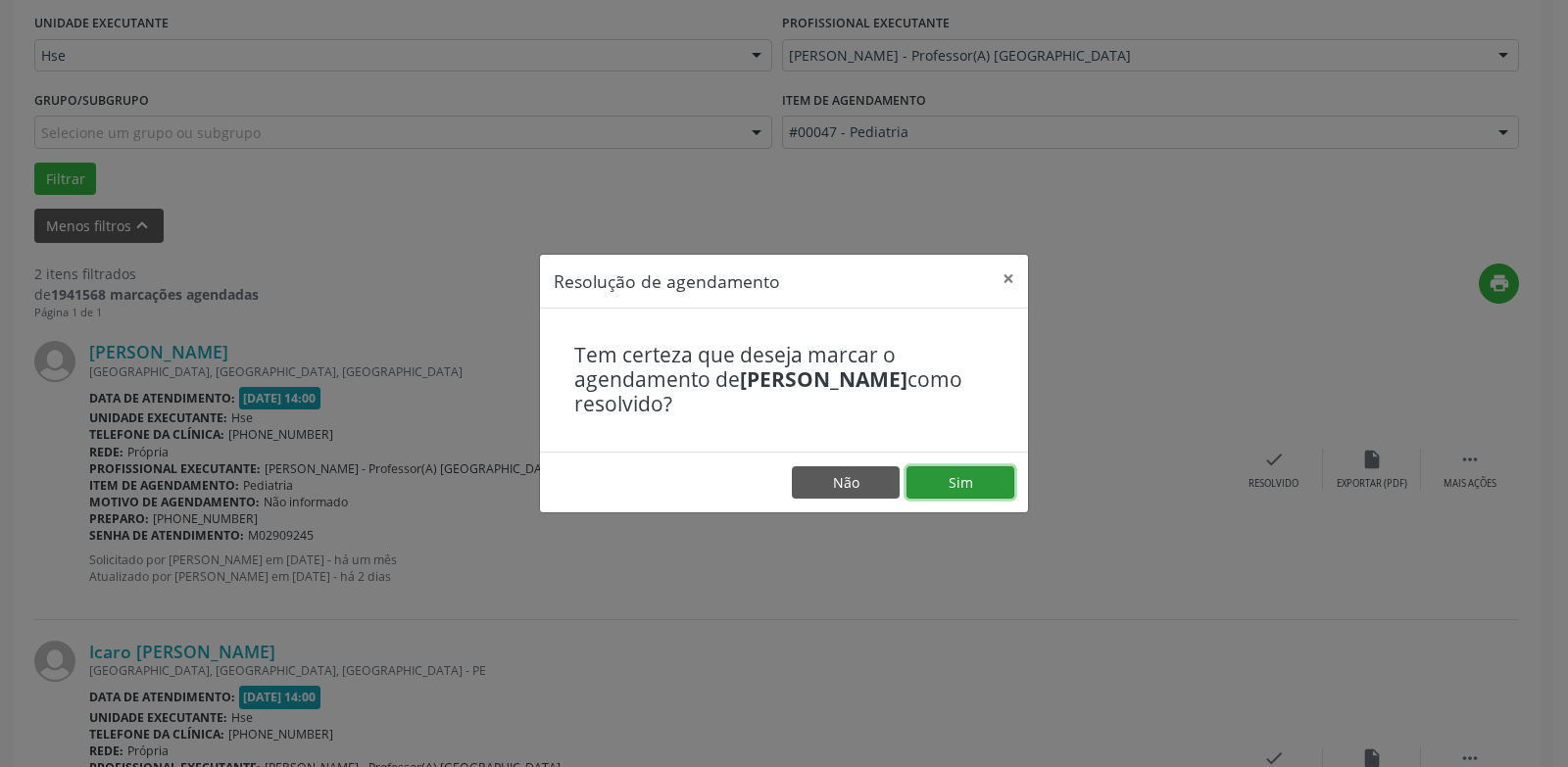
click at [965, 492] on button "Sim" at bounding box center [960, 483] width 108 height 33
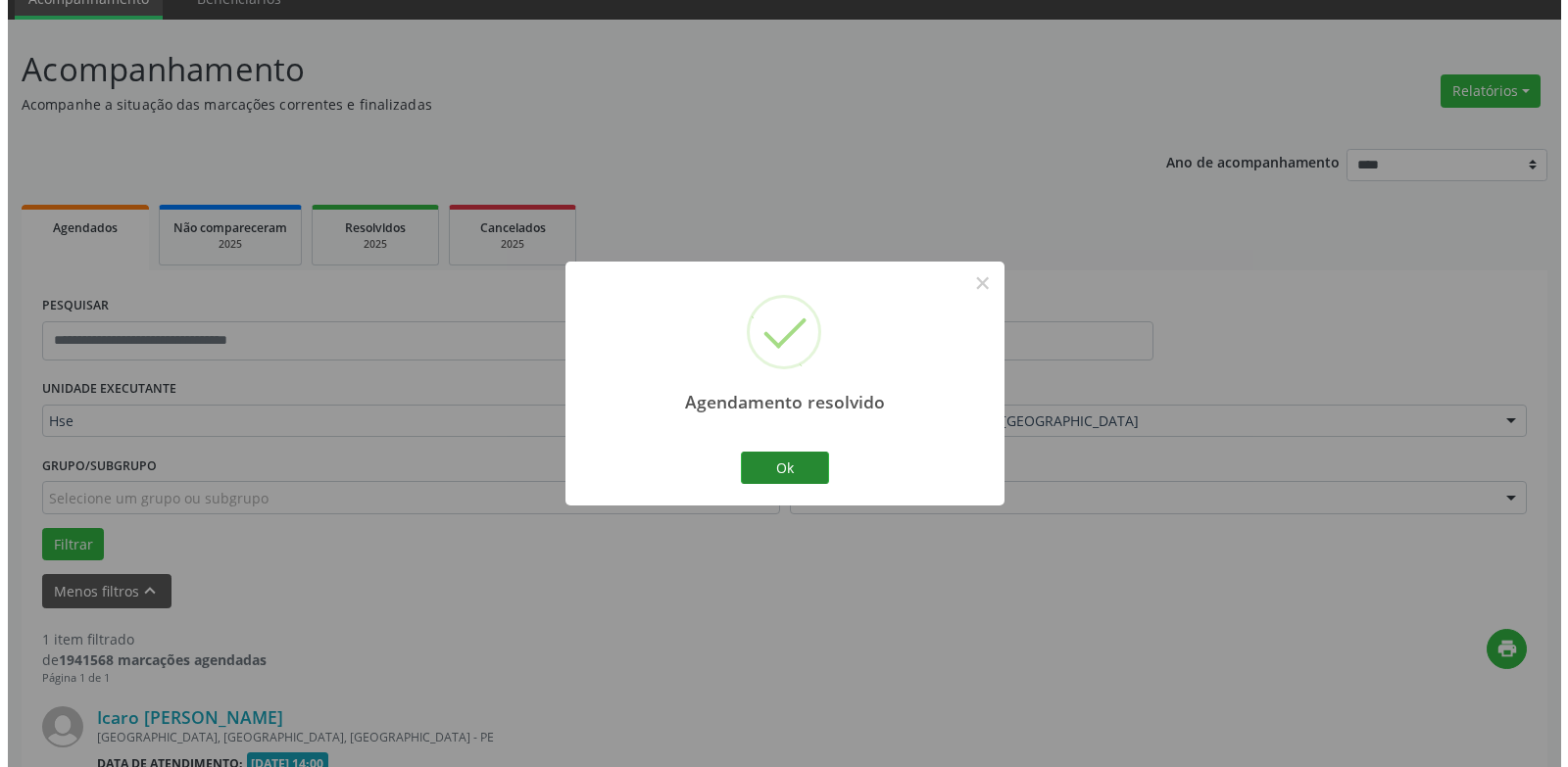
scroll to position [340, 0]
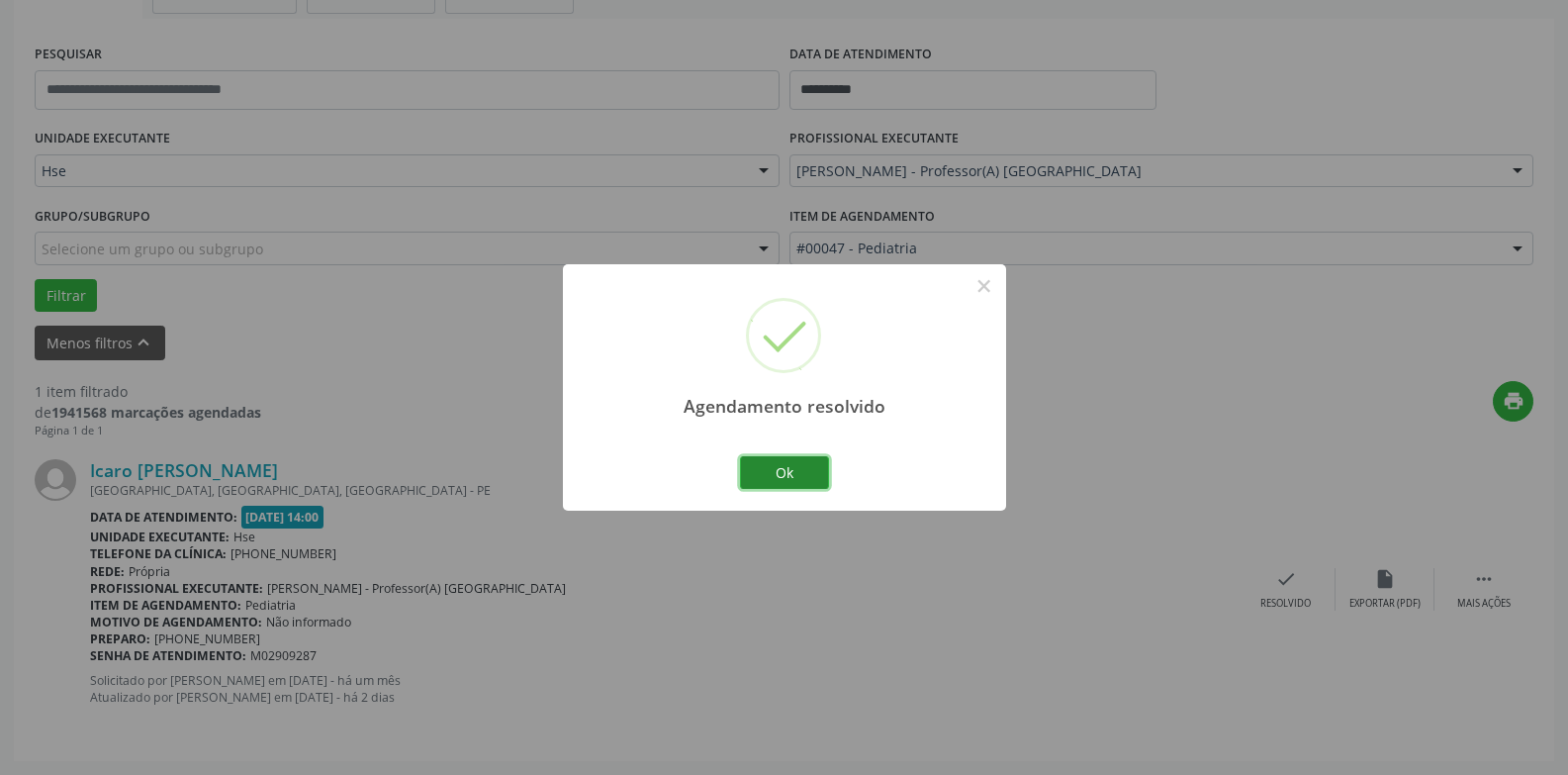
click at [787, 475] on button "Ok" at bounding box center [784, 473] width 89 height 34
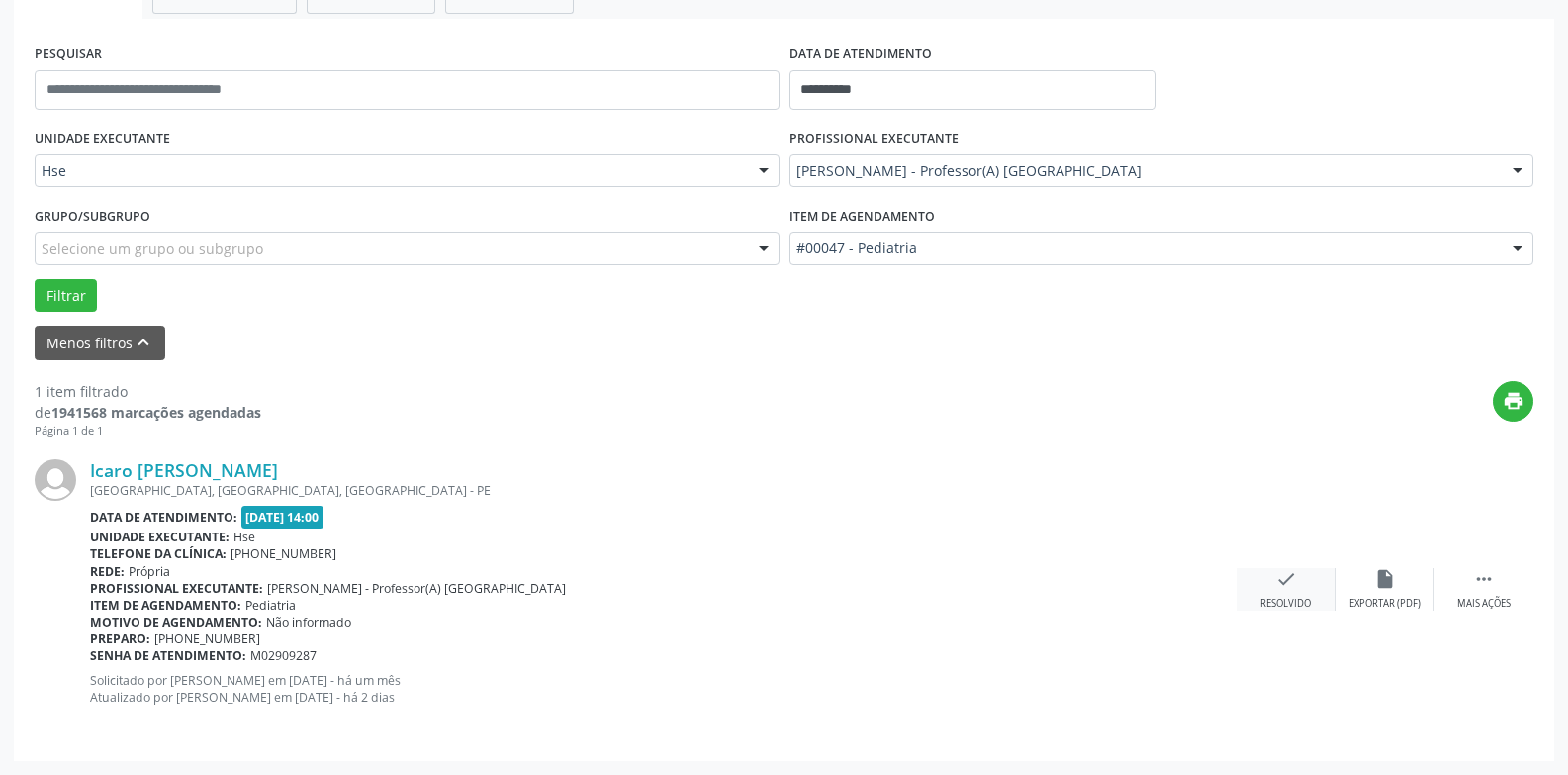
click at [1289, 587] on icon "check" at bounding box center [1286, 579] width 22 height 22
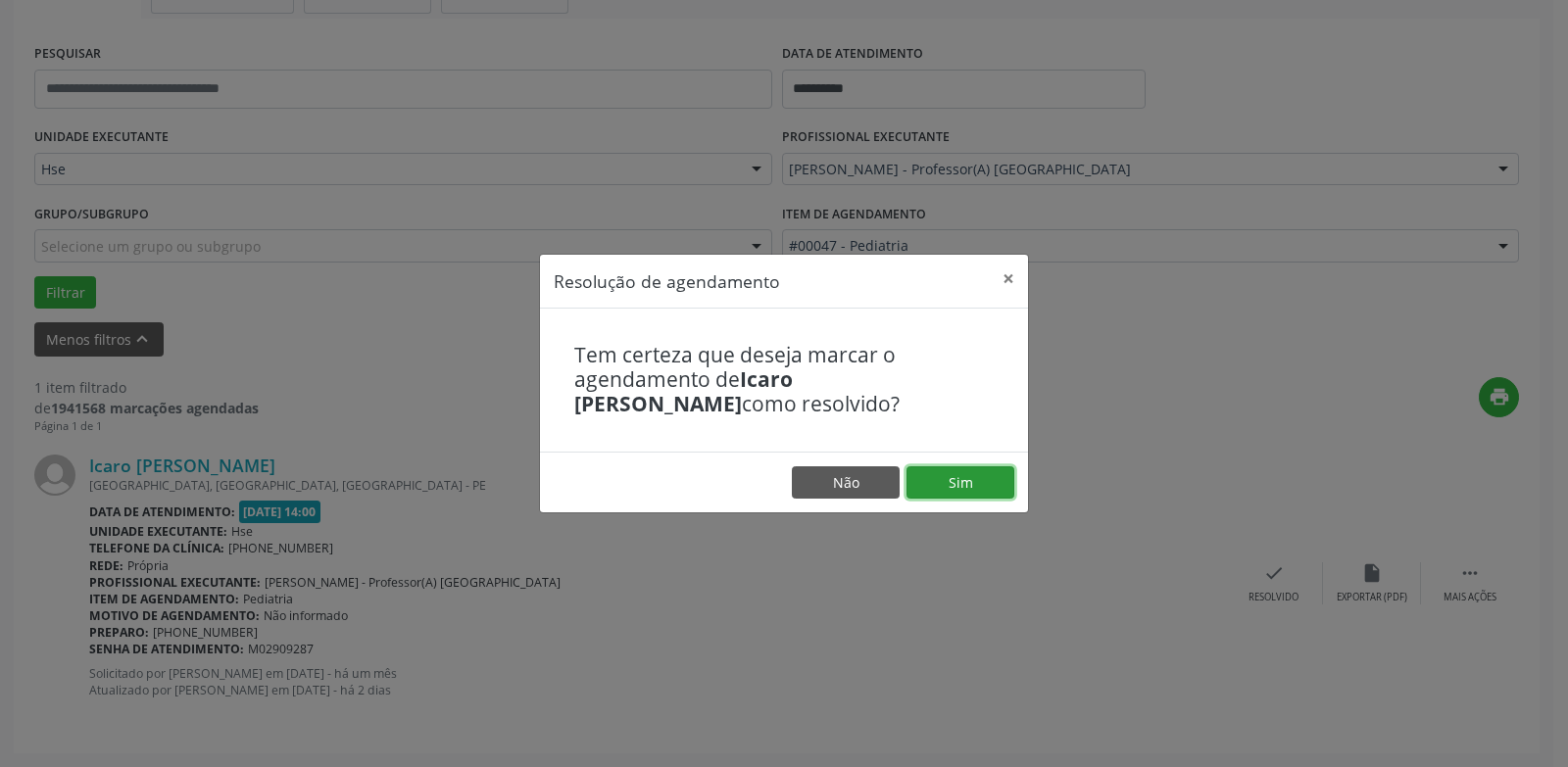
click at [970, 478] on button "Sim" at bounding box center [960, 483] width 108 height 33
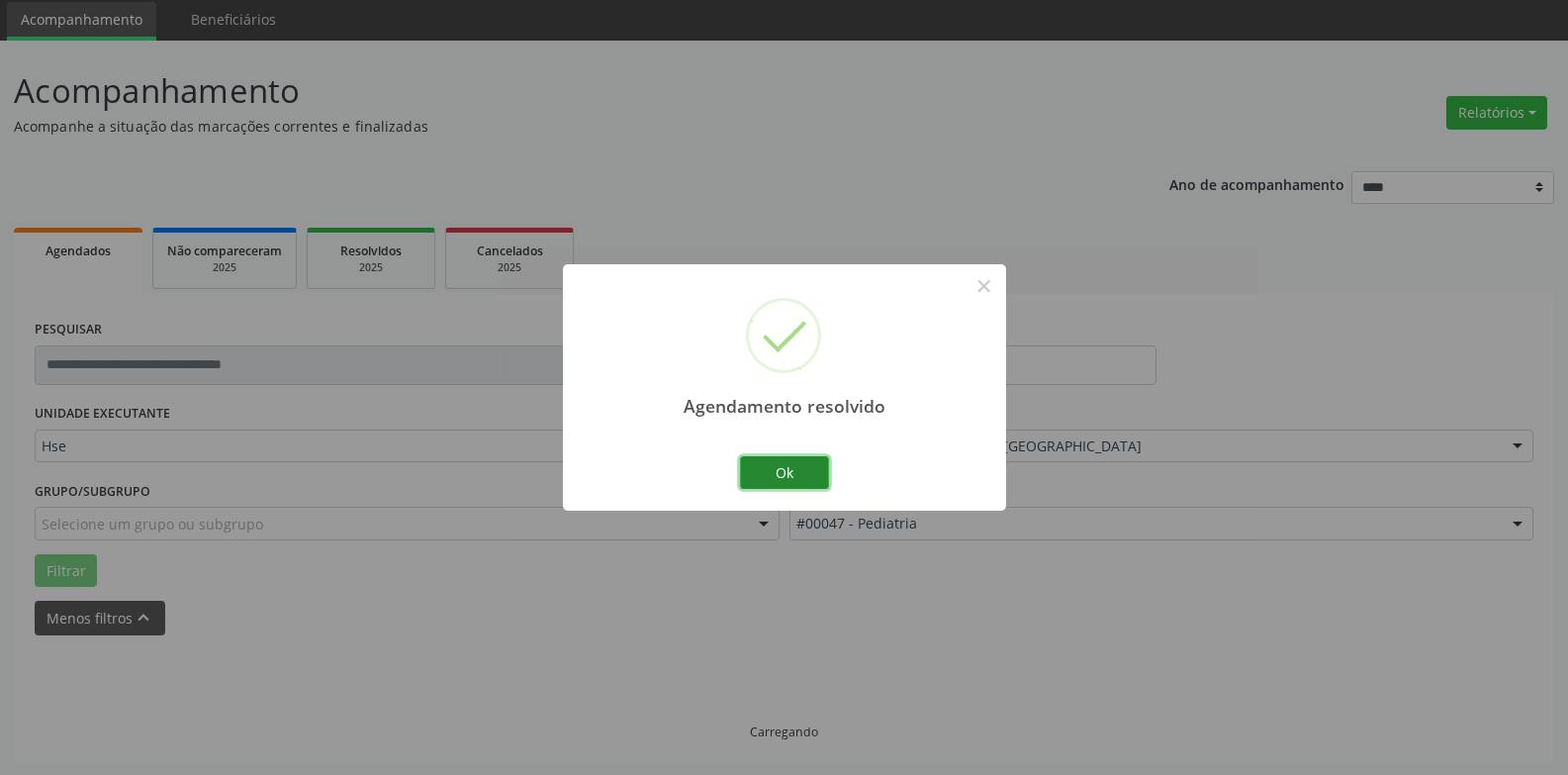
scroll to position [26, 0]
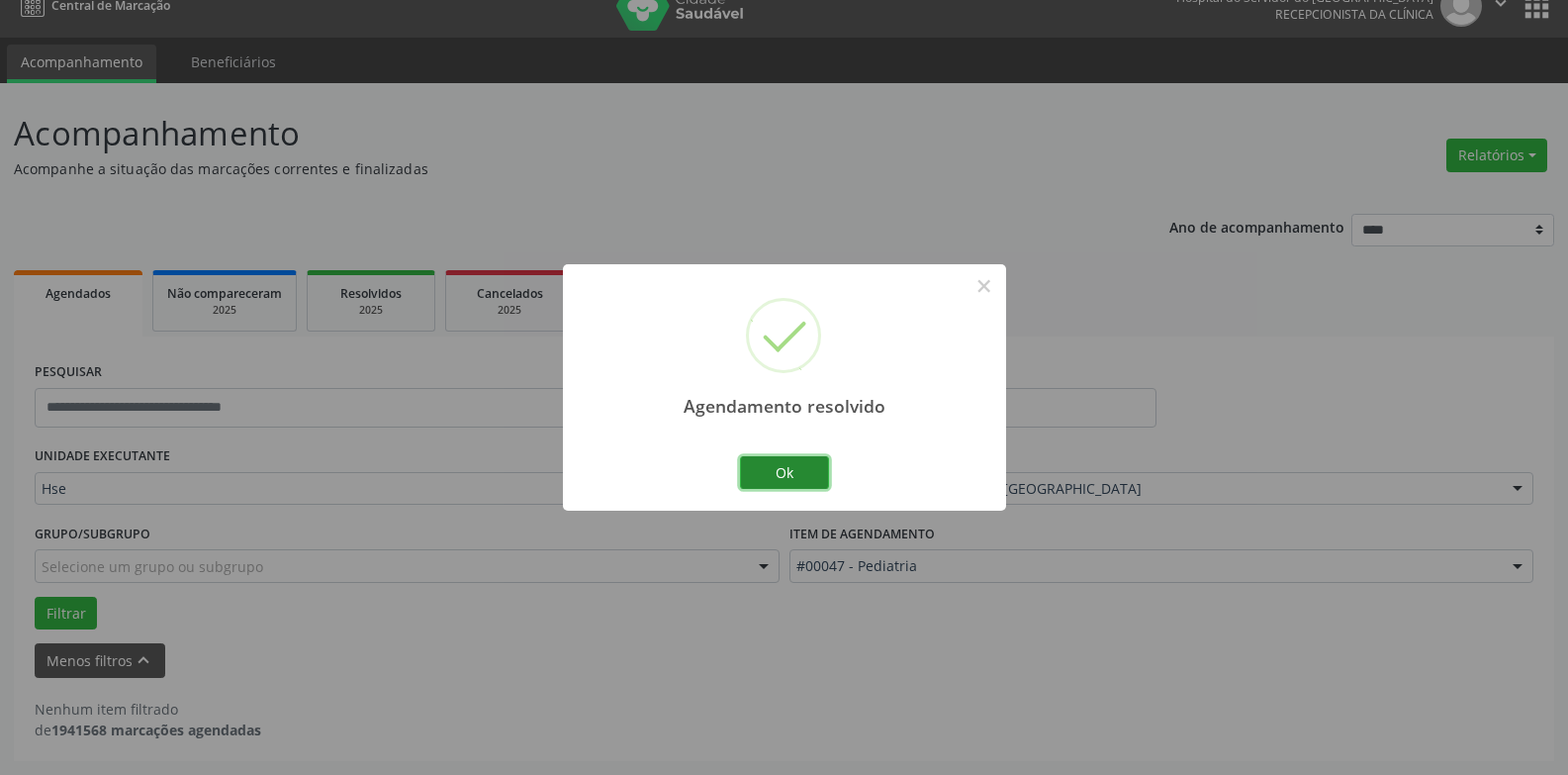
click at [785, 484] on button "Ok" at bounding box center [784, 473] width 89 height 34
